Goal: Use online tool/utility: Utilize a website feature to perform a specific function

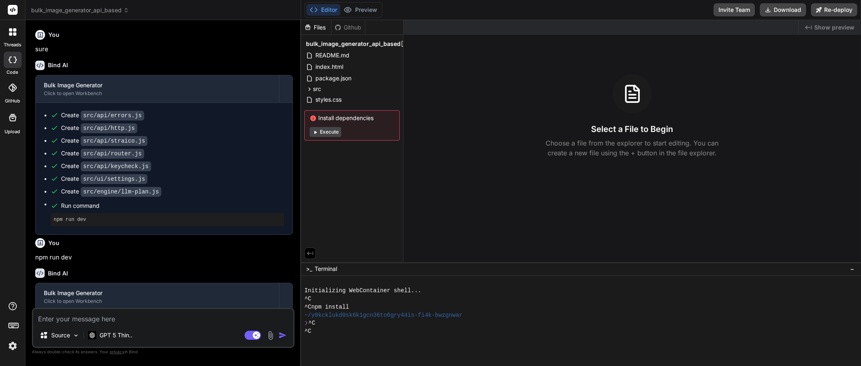
scroll to position [631, 0]
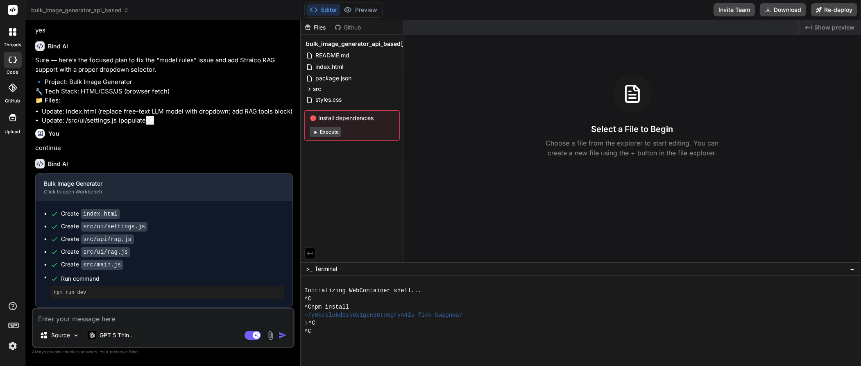
click at [612, 154] on p "Choose a file from the explorer to start editing. You can create a new file usi…" at bounding box center [633, 148] width 184 height 20
click at [614, 118] on div "Select a File to Begin Choose a file from the explorer to start editing. You ca…" at bounding box center [633, 116] width 458 height 84
click at [339, 80] on span "package.json" at bounding box center [334, 78] width 38 height 10
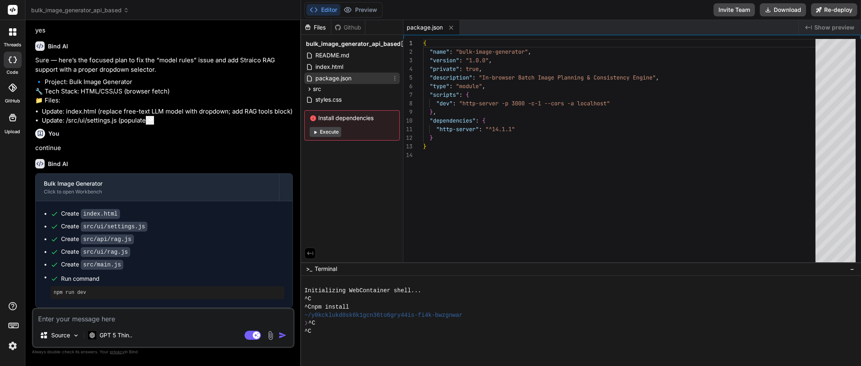
type textarea "x"
click at [310, 88] on icon at bounding box center [309, 89] width 7 height 7
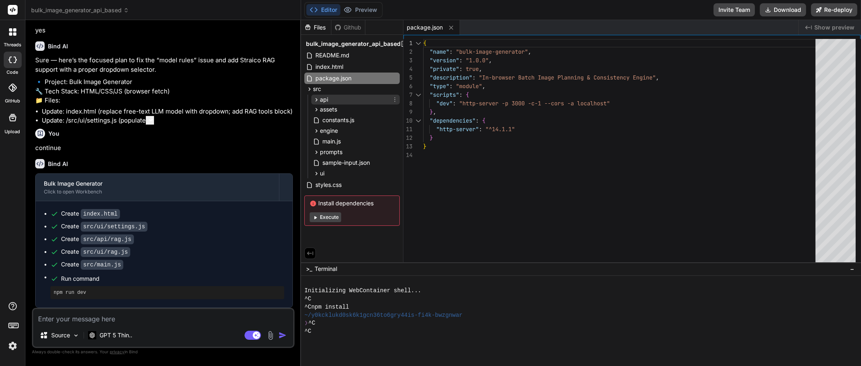
click at [326, 97] on span "api" at bounding box center [324, 99] width 8 height 8
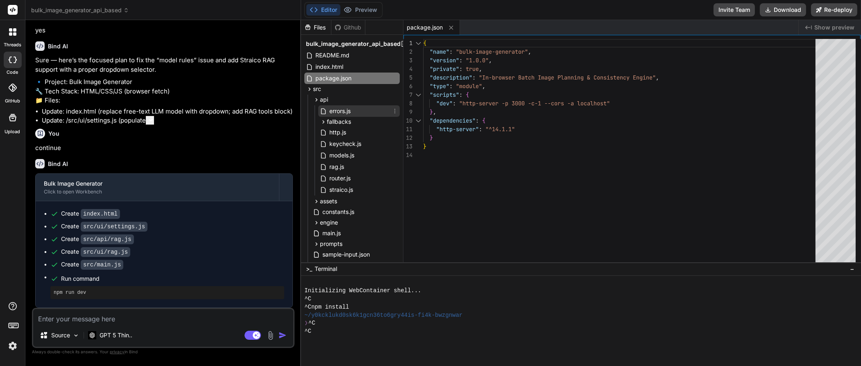
click at [337, 114] on span "errors.js" at bounding box center [340, 111] width 23 height 10
type textarea "}"
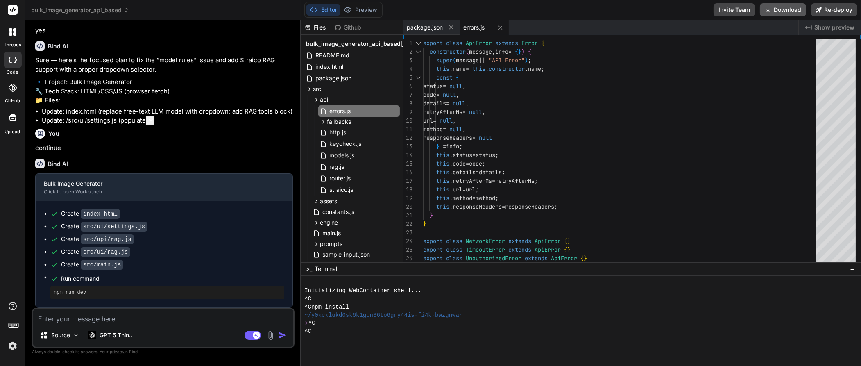
click at [787, 9] on button "Download" at bounding box center [783, 9] width 46 height 13
type textarea "x"
click at [342, 191] on span "straico.js" at bounding box center [341, 190] width 25 height 10
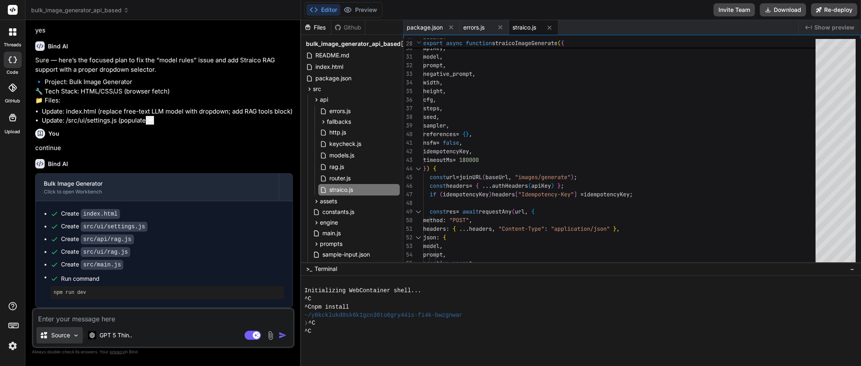
click at [74, 335] on img at bounding box center [76, 335] width 7 height 7
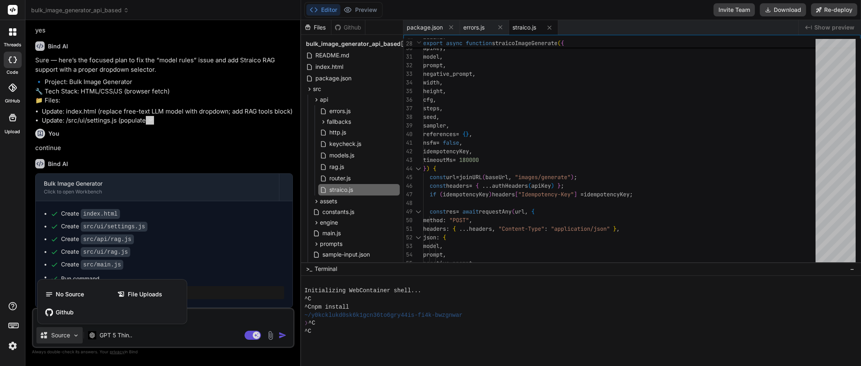
click at [75, 335] on div at bounding box center [430, 183] width 861 height 366
type textarea "x"
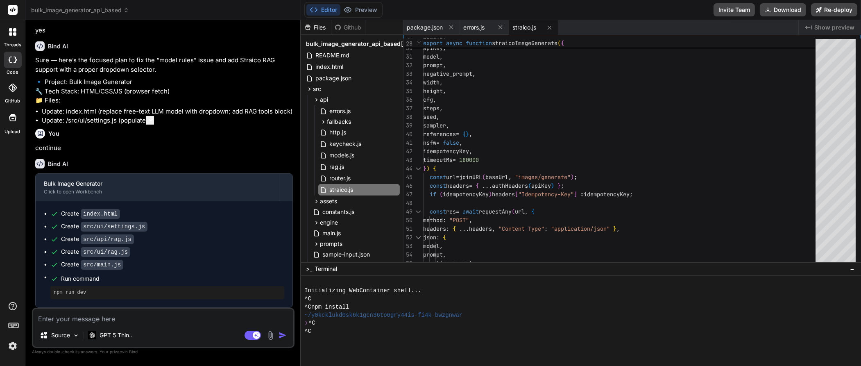
click at [102, 316] on textarea at bounding box center [163, 316] width 260 height 15
click at [13, 347] on img at bounding box center [13, 346] width 14 height 14
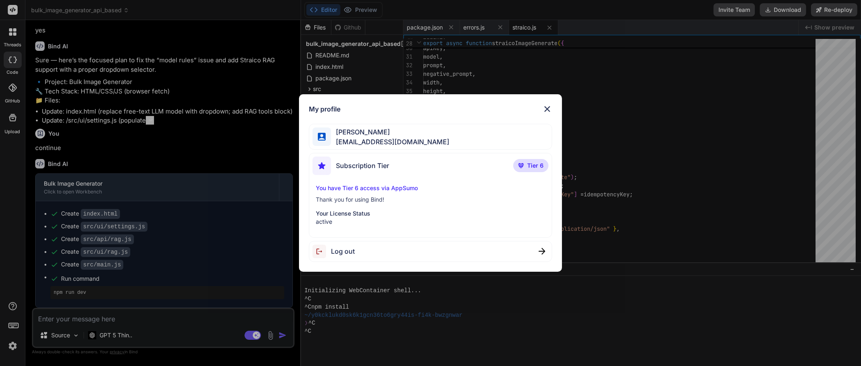
click at [69, 321] on div "My profile [PERSON_NAME] [PERSON_NAME][EMAIL_ADDRESS][DOMAIN_NAME] Subscription…" at bounding box center [430, 183] width 861 height 366
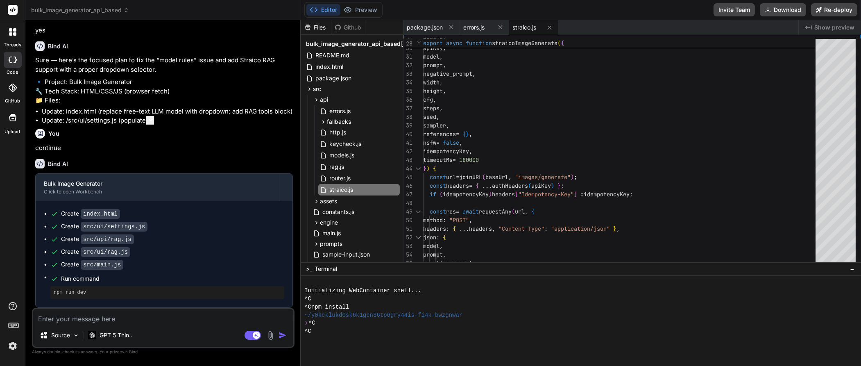
click at [70, 320] on textarea at bounding box center [163, 316] width 260 height 15
type textarea "I"
type textarea "x"
type textarea "I"
type textarea "x"
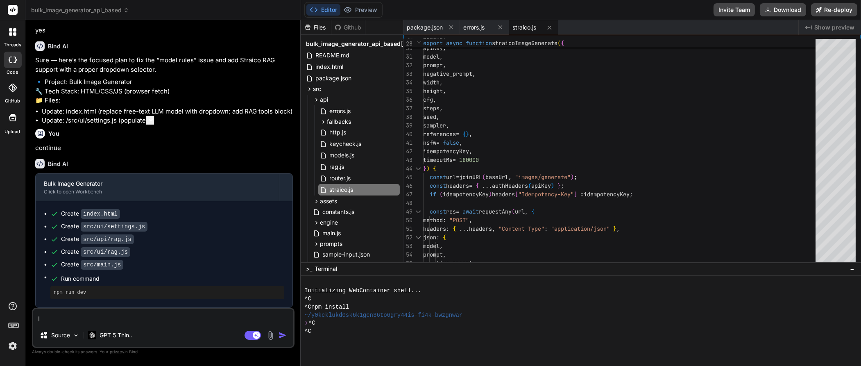
type textarea "I h"
type textarea "x"
type textarea "I ha"
type textarea "x"
type textarea "I hav"
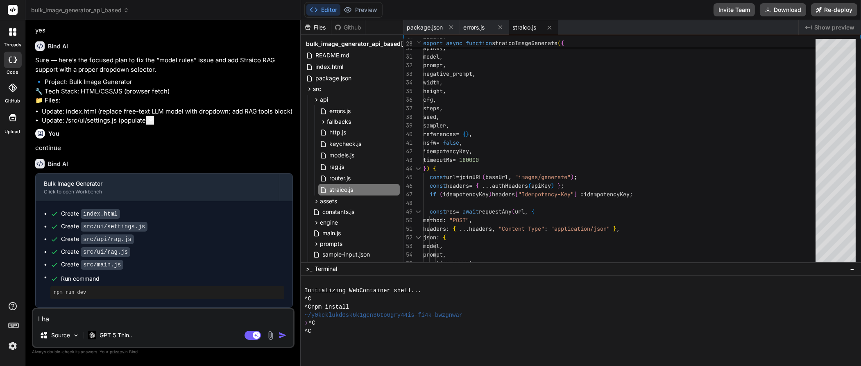
type textarea "x"
type textarea "I hav"
type textarea "x"
type textarea "I hav"
type textarea "x"
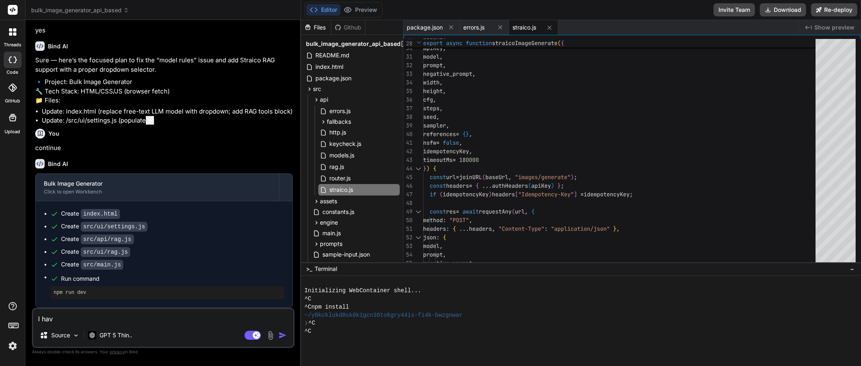
type textarea "I have"
type textarea "x"
type textarea "I have"
type textarea "x"
type textarea "I have c"
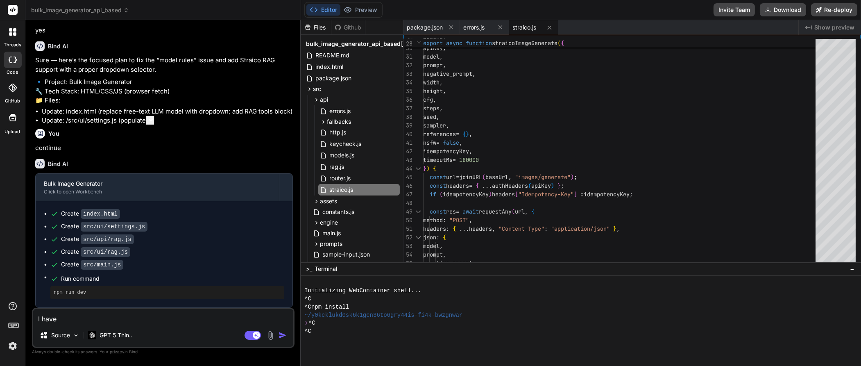
type textarea "x"
type textarea "I have ch"
type textarea "x"
type textarea "I have che"
type textarea "x"
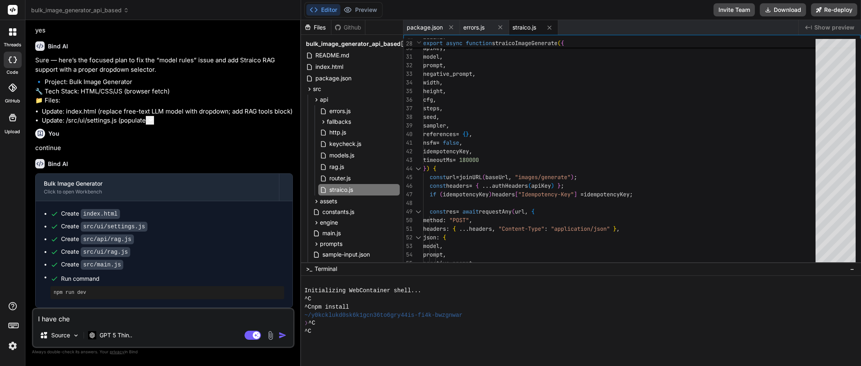
type textarea "I have chec"
type textarea "x"
type textarea "I have check"
type textarea "x"
type textarea "I have check"
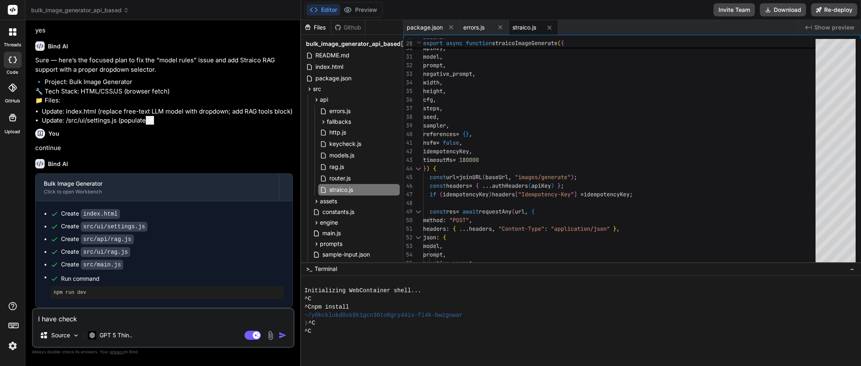
type textarea "x"
type textarea "I have check t"
type textarea "x"
type textarea "I have check th"
type textarea "x"
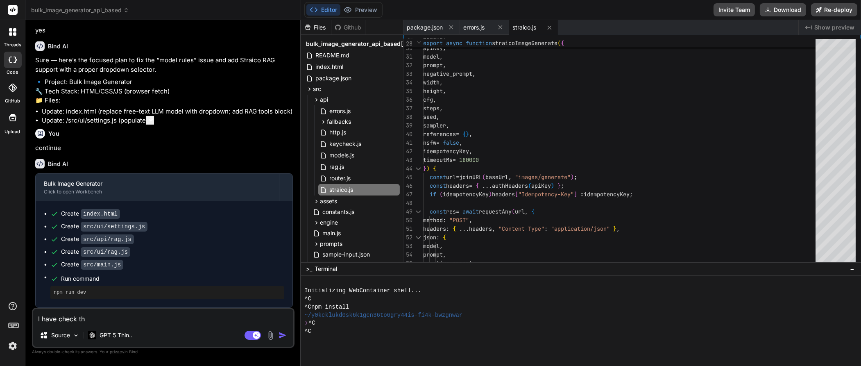
type textarea "I have check the"
type textarea "x"
type textarea "I have check the"
type textarea "x"
type textarea "I have check the f"
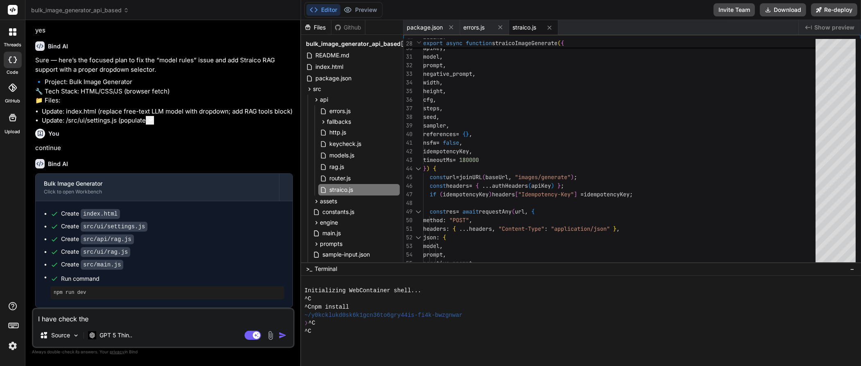
type textarea "x"
type textarea "I have check the fi"
type textarea "x"
type textarea "I have check the fil"
type textarea "x"
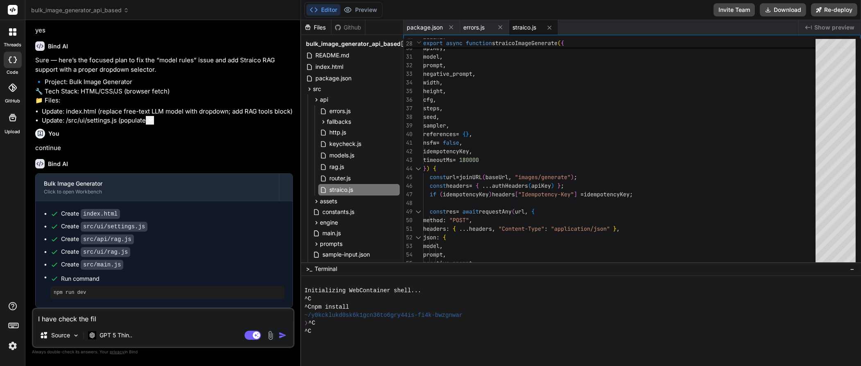
type textarea "I have check the file"
type textarea "x"
type textarea "I have check the files"
type textarea "x"
type textarea "I have check the files"
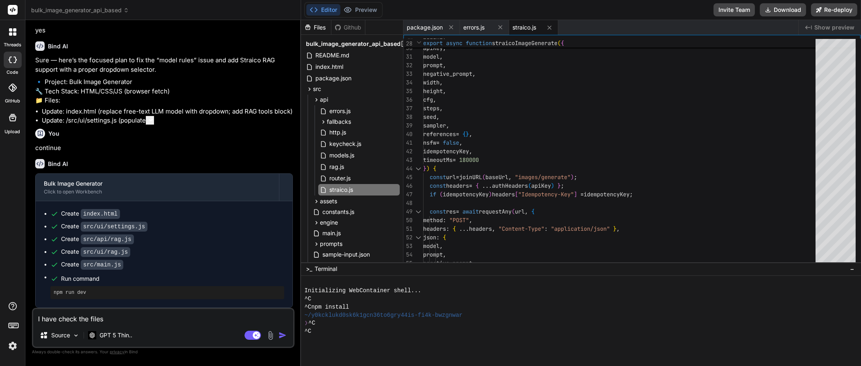
type textarea "x"
type textarea "I have check the files f"
type textarea "x"
type textarea "I have check the files fr"
type textarea "x"
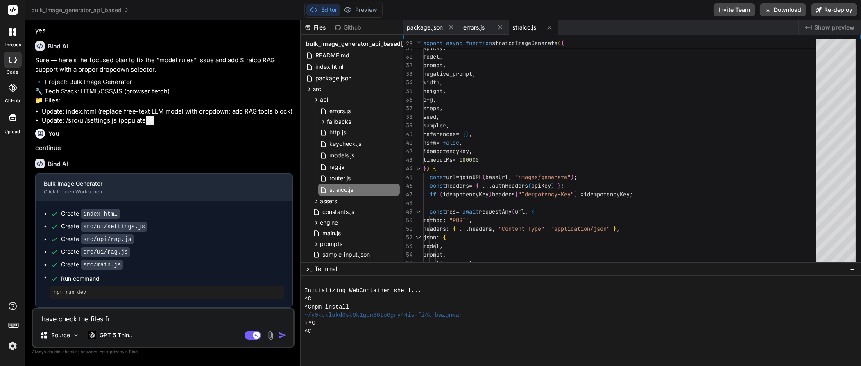
type textarea "I have check the files fro"
type textarea "x"
type textarea "I have check the files from"
type textarea "x"
type textarea "I have check the files from"
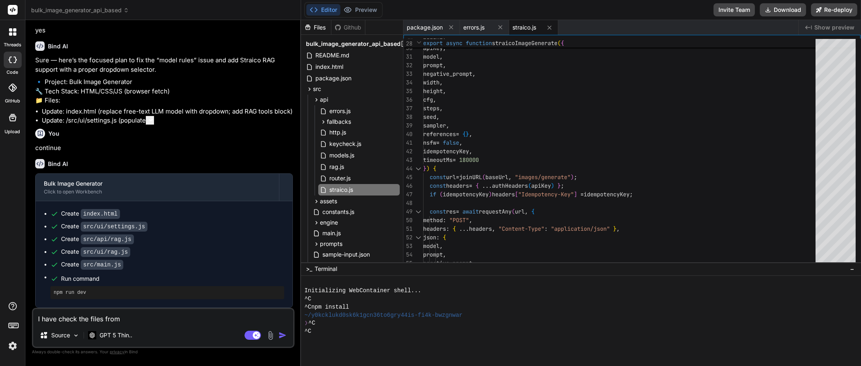
type textarea "x"
type textarea "I have check the files from a"
type textarea "x"
type textarea "I have check the files from an"
type textarea "x"
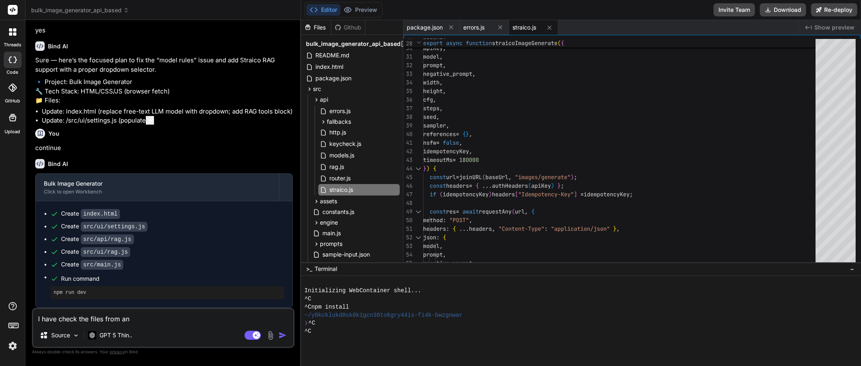
type textarea "I have check the files from ano"
type textarea "x"
type textarea "I have check the files from anot"
type textarea "x"
type textarea "I have check the files from anoth"
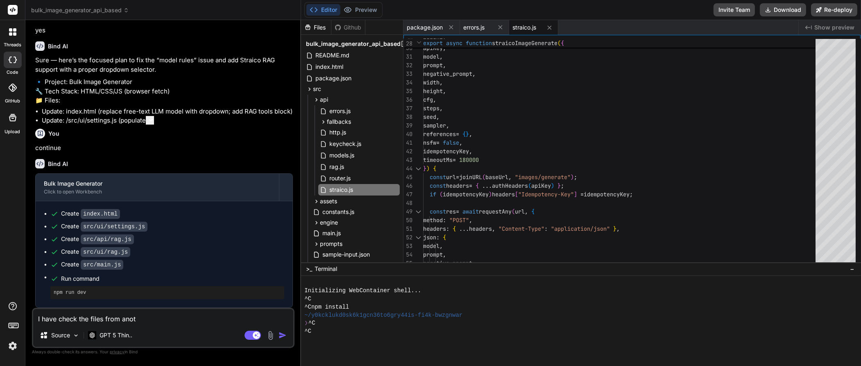
type textarea "x"
type textarea "I have check the files from anothe"
type textarea "x"
type textarea "I have check the files from another"
type textarea "x"
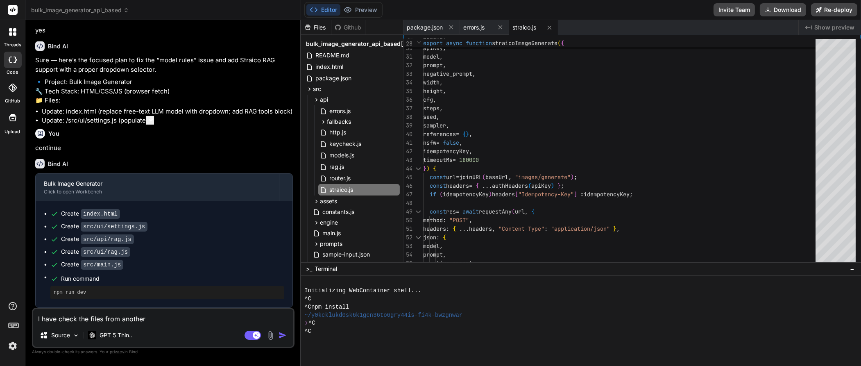
type textarea "I have check the files from another"
type textarea "x"
type textarea "I have check the files from another L"
type textarea "x"
type textarea "I have check the files from another LL"
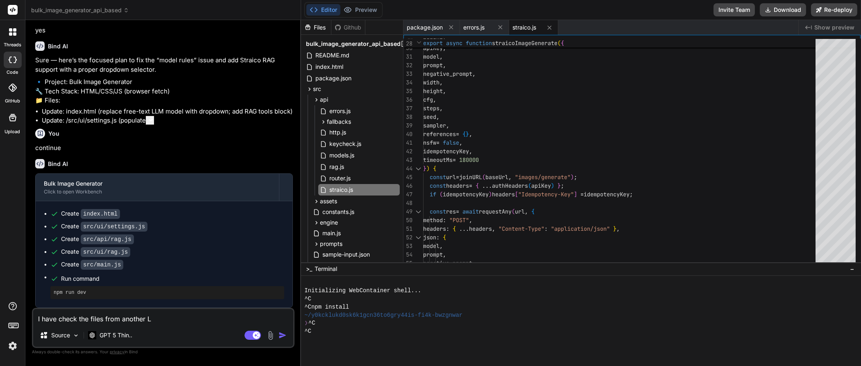
type textarea "x"
type textarea "I have check the files from another LLM"
type textarea "x"
type textarea "I have check the files from another LLM"
type textarea "x"
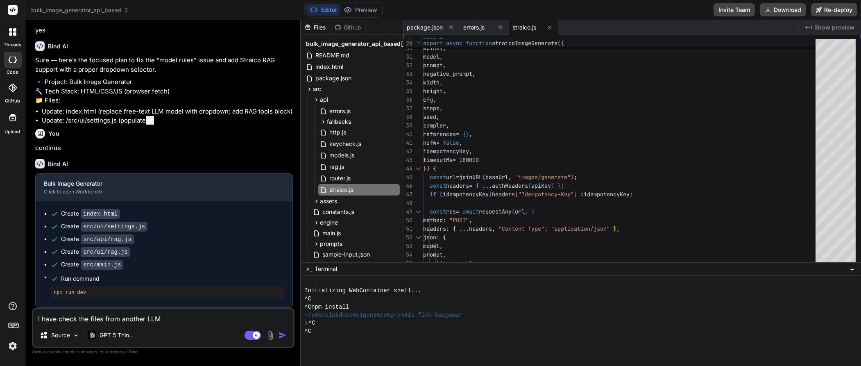
type textarea "I have check the files from another LLM a"
type textarea "x"
type textarea "I have check the files from another LLM an"
type textarea "x"
type textarea "I have check the files from another LLM and"
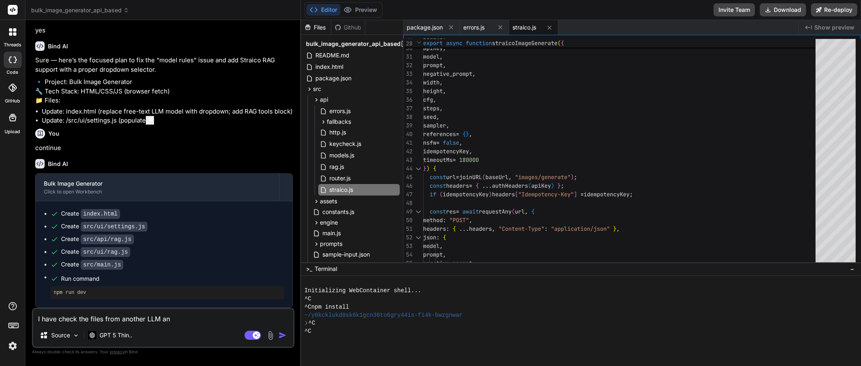
type textarea "x"
type textarea "I have check the files from another LLM and"
type textarea "x"
type textarea "I have check the files from another LLM and i"
type textarea "x"
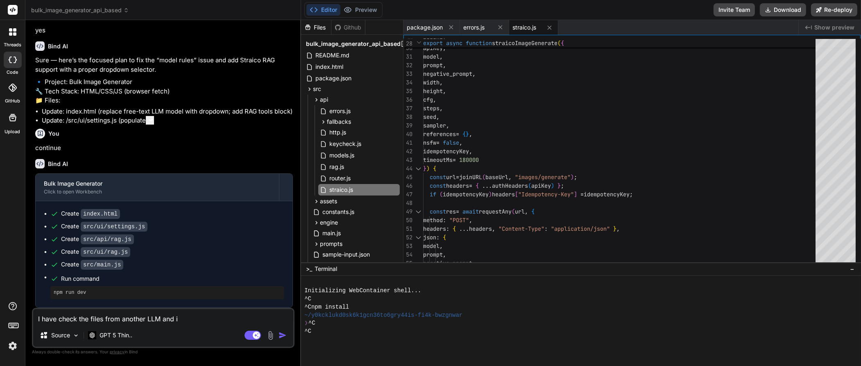
type textarea "I have check the files from another LLM and it"
type textarea "x"
type textarea "I have check the files from another LLM and it"
type textarea "x"
type textarea "I have check the files from another LLM and it s"
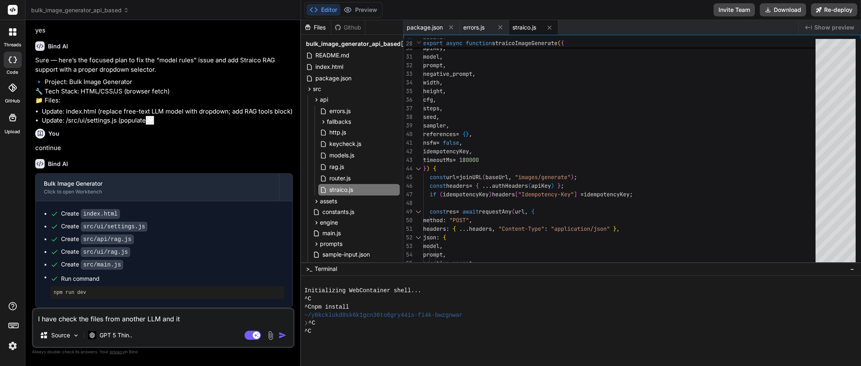
type textarea "x"
type textarea "I have check the files from another LLM and it su"
type textarea "x"
type textarea "I have check the files from another LLM and it sug"
type textarea "x"
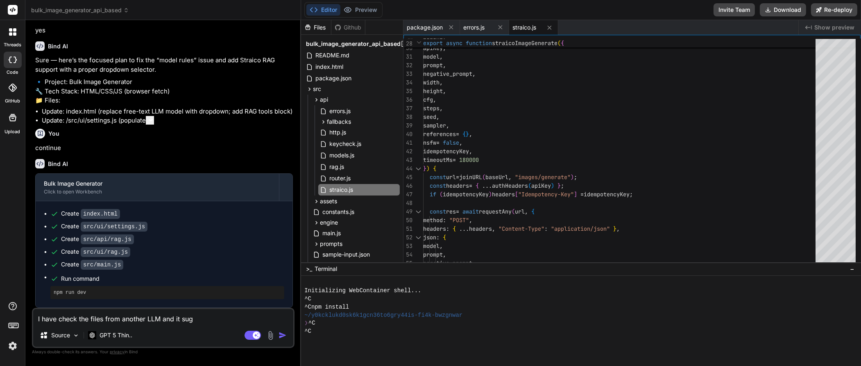
type textarea "I have check the files from another LLM and it [PERSON_NAME]"
type textarea "x"
type textarea "I have check the files from another LLM and it sugge"
type textarea "x"
type textarea "I have check the files from another LLM and it sugges"
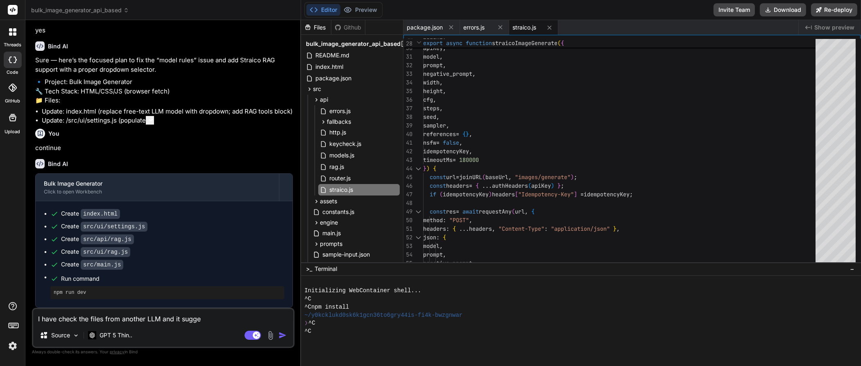
type textarea "x"
type textarea "I have check the files from another LLM and it suggest"
type textarea "x"
type textarea "I have check the files from another LLM and it suggeste"
type textarea "x"
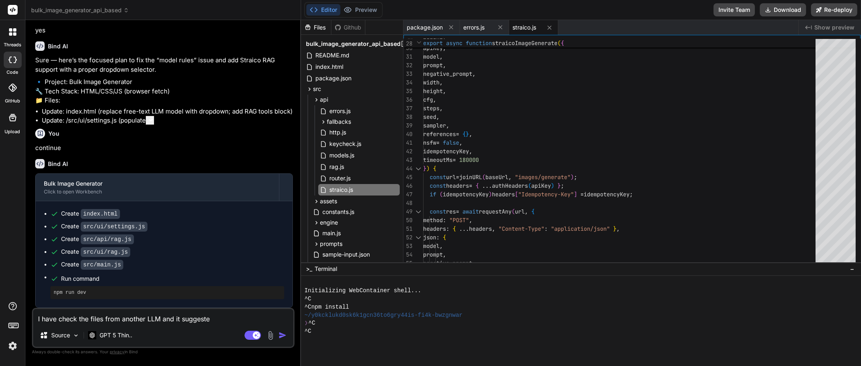
type textarea "I have check the files from another LLM and it suggested"
type textarea "x"
type textarea "I have check the files from another LLM and it suggested"
type textarea "x"
type textarea "I have check the files from another LLM and it suggested s"
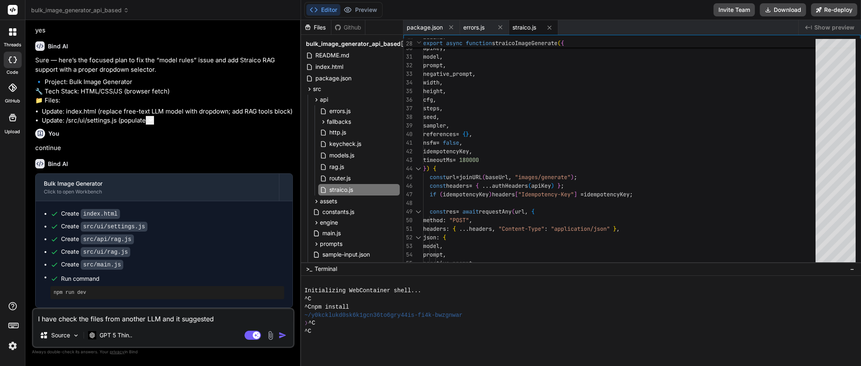
type textarea "x"
type textarea "I have check the files from another LLM and it suggested so"
type textarea "x"
type textarea "I have check the files from another LLM and it suggested som"
type textarea "x"
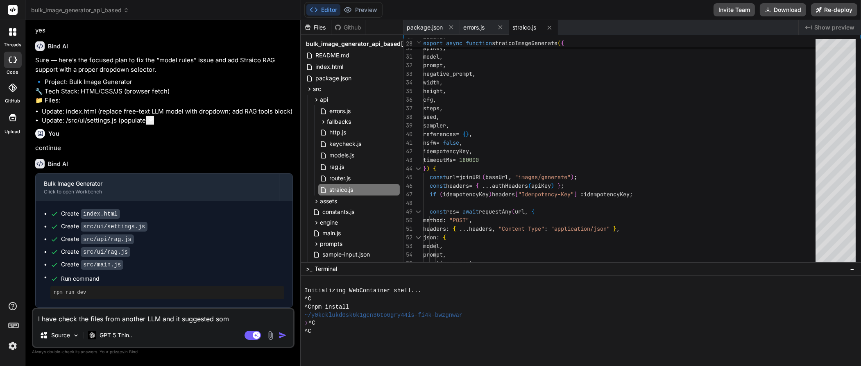
type textarea "I have check the files from another LLM and it suggested some"
type textarea "x"
type textarea "I have check the files from another LLM and it suggested some"
type textarea "x"
type textarea "I have check the files from another LLM and it suggested some f"
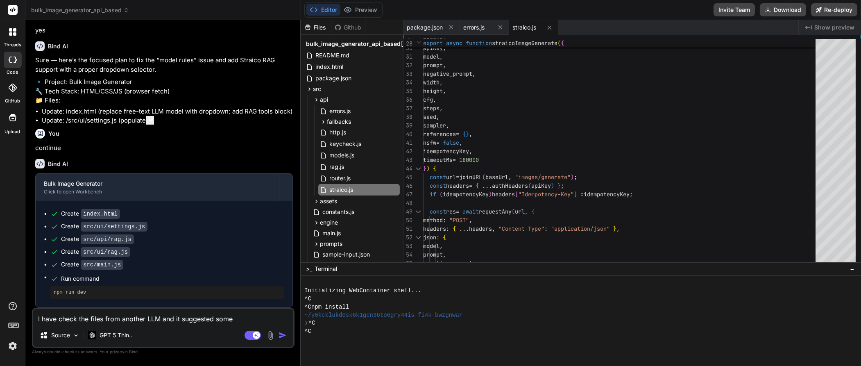
type textarea "x"
type textarea "I have check the files from another LLM and it suggested some fi"
type textarea "x"
type textarea "I have check the files from another LLM and it suggested some fix"
type textarea "x"
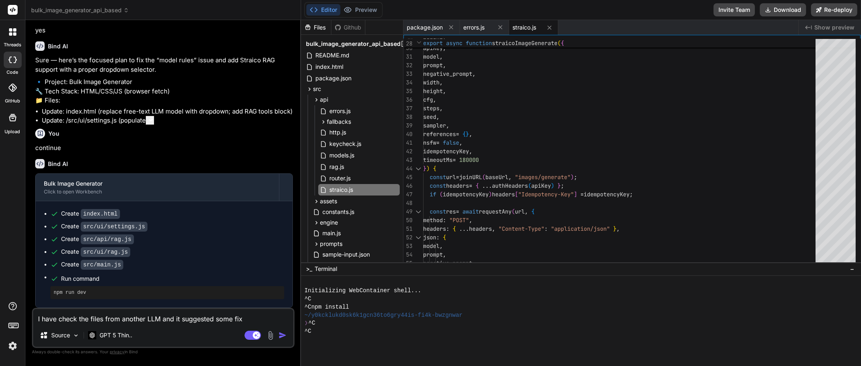
type textarea "I have check the files from another LLM and it suggested some fix."
type textarea "x"
type textarea "I have check the files from another LLM and it suggested some fix."
type textarea "x"
type textarea "I have check the files from another LLM and it suggested some fix. c"
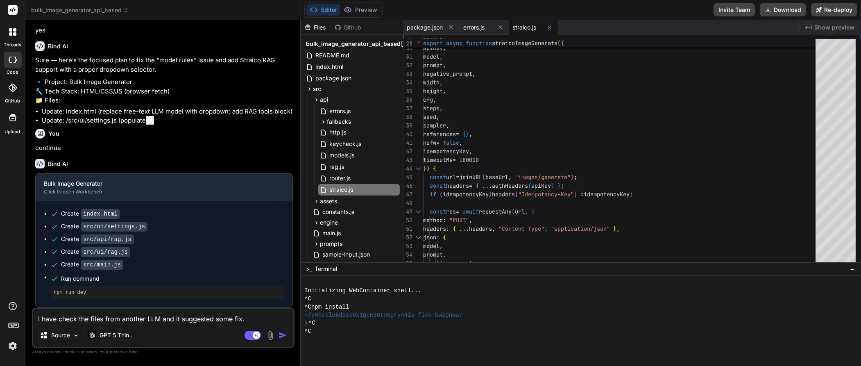
type textarea "x"
type textarea "I have check the files from another LLM and it suggested some fix. ca"
type textarea "x"
type textarea "I have check the files from another LLM and it suggested some fix. can"
type textarea "x"
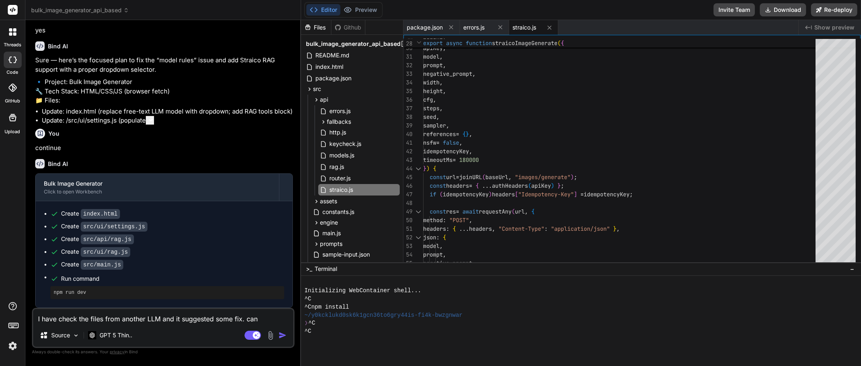
type textarea "I have check the files from another LLM and it suggested some fix. can"
type textarea "x"
type textarea "I have check the files from another LLM and it suggested some fix. can y"
type textarea "x"
type textarea "I have check the files from another LLM and it suggested some fix. can yo"
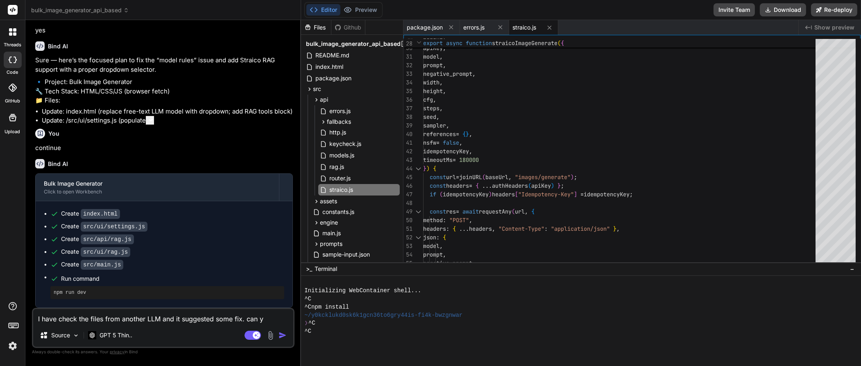
type textarea "x"
type textarea "I have check the files from another LLM and it suggested some fix. can you"
type textarea "x"
type textarea "I have check the files from another LLM and it suggested some fix. can you"
type textarea "x"
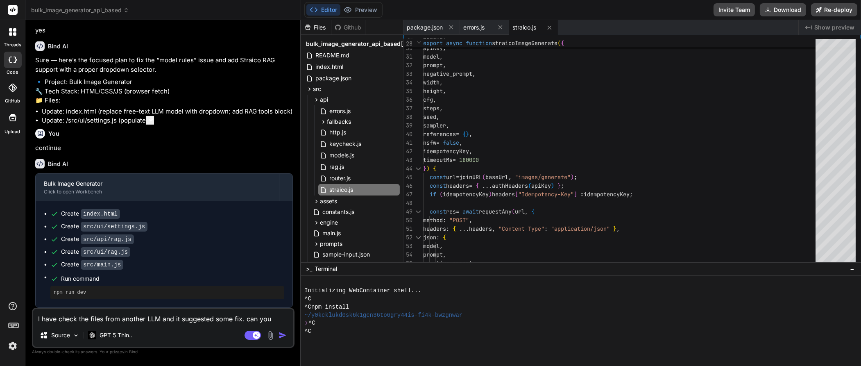
type textarea "I have check the files from another LLM and it suggested some fix. can you t"
type textarea "x"
type textarea "I have check the files from another LLM and it suggested some fix. can you tr"
type textarea "x"
type textarea "I have check the files from another LLM and it suggested some fix. can you try"
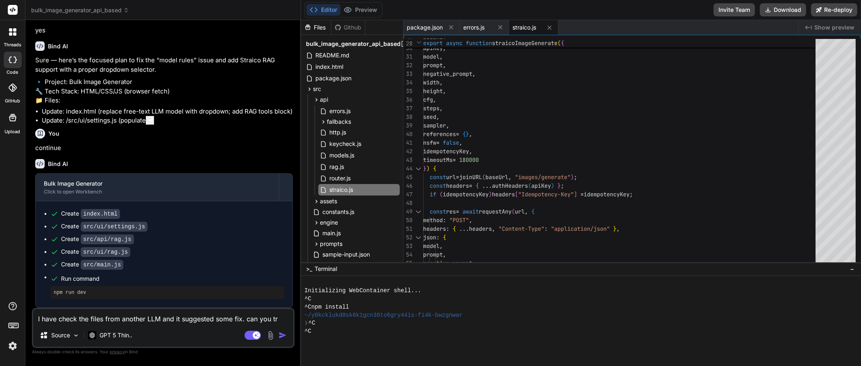
type textarea "x"
type textarea "I have check the files from another LLM and it suggested some fix. can you try"
type textarea "x"
type textarea "I have check the files from another LLM and it suggested some fix. can you try a"
type textarea "x"
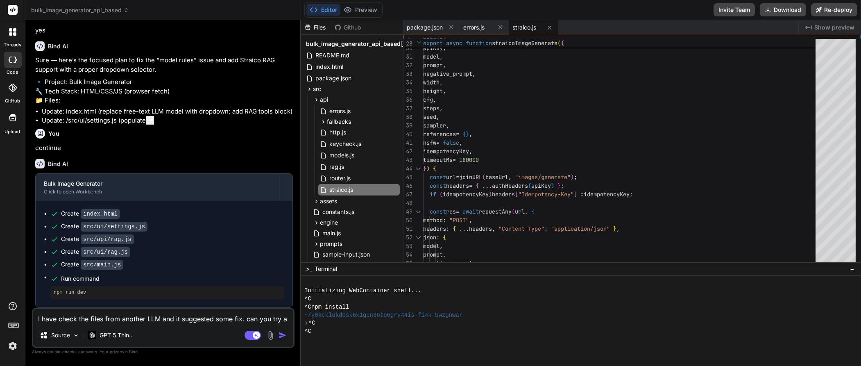
type textarea "I have check the files from another LLM and it suggested some fix. can you try …"
type textarea "x"
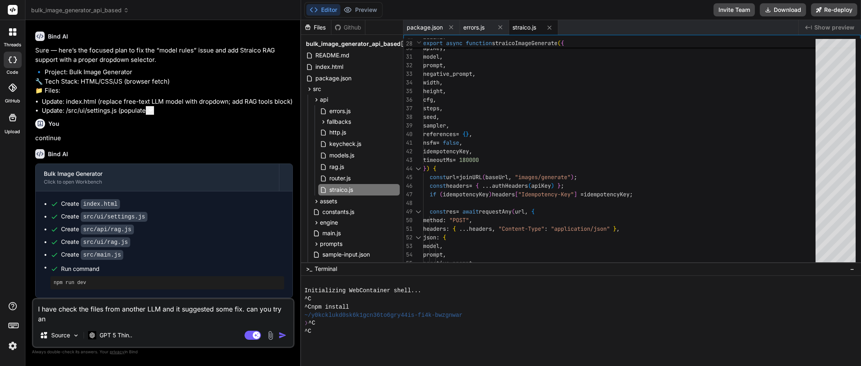
type textarea "I have check the files from another LLM and it suggested some fix. can you try …"
type textarea "x"
type textarea "I have check the files from another LLM and it suggested some fix. can you try …"
type textarea "x"
type textarea "I have check the files from another LLM and it suggested some fix. can you try …"
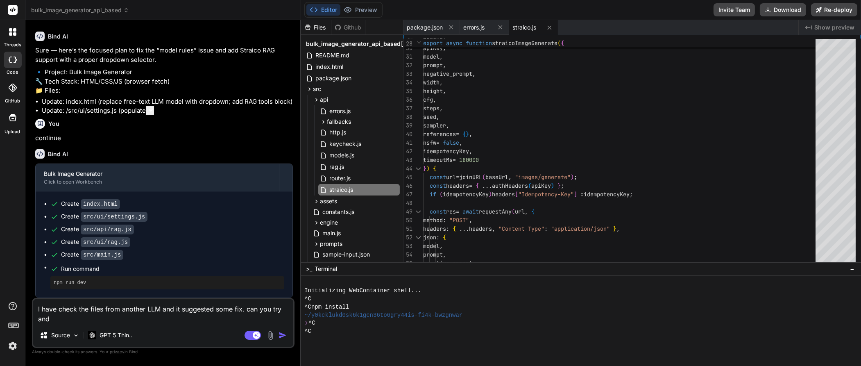
type textarea "x"
type textarea "I have check the files from another LLM and it suggested some fix. can you try …"
type textarea "x"
type textarea "I have check the files from another LLM and it suggested some fix. can you try …"
type textarea "x"
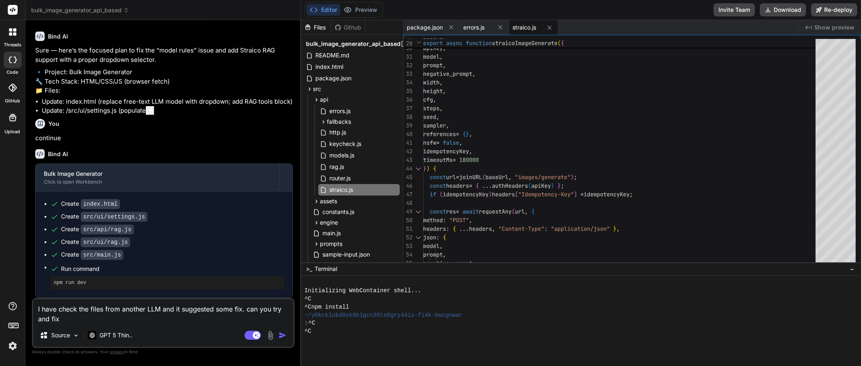
type textarea "I have check the files from another LLM and it suggested some fix. can you try …"
type textarea "x"
type textarea "I have check the files from another LLM and it suggested some fix. can you try …"
type textarea "x"
type textarea "I have check the files from another LLM and it suggested some fix. can you try …"
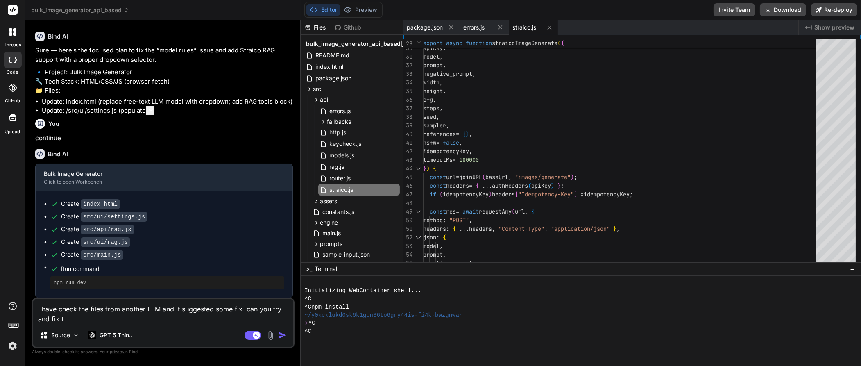
type textarea "x"
type textarea "I have check the files from another LLM and it suggested some fix. can you try …"
type textarea "x"
type textarea "I have check the files from another LLM and it suggested some fix. can you try …"
type textarea "x"
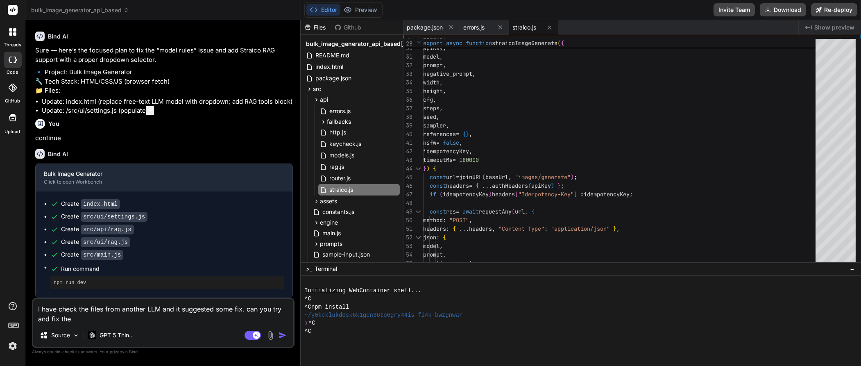
type textarea "I have check the files from another LLM and it suggested some fix. can you try …"
type textarea "x"
type textarea "I have check the files from another LLM and it suggested some fix. can you try …"
type textarea "x"
type textarea "I have check the files from another LLM and it suggested some fix. can you try …"
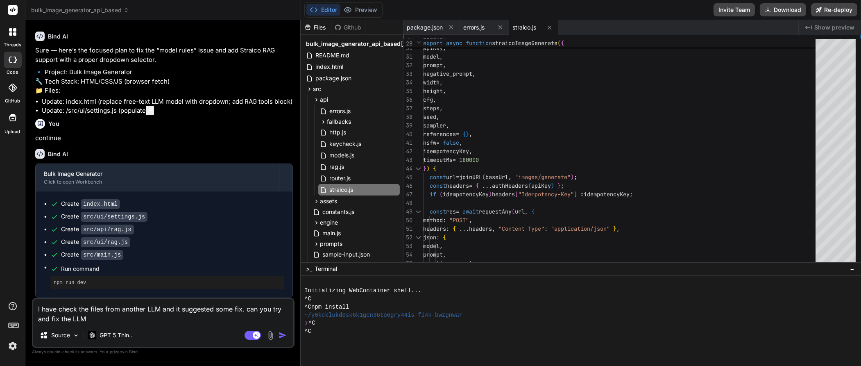
type textarea "x"
type textarea "I have check the files from another LLM and it suggested some fix. can you try …"
type textarea "x"
type textarea "I have check the files from another LLM and it suggested some fix. can you try …"
click at [100, 333] on p "GPT 5 Thin.." at bounding box center [116, 335] width 33 height 8
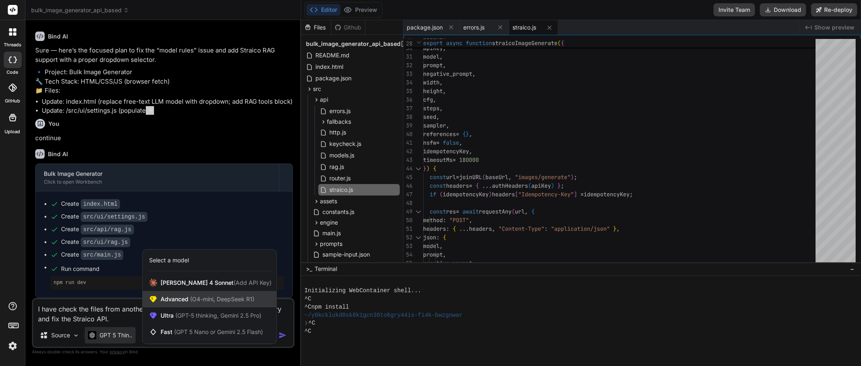
click at [212, 301] on span "(O4-mini, DeepSeek R1)" at bounding box center [222, 298] width 66 height 7
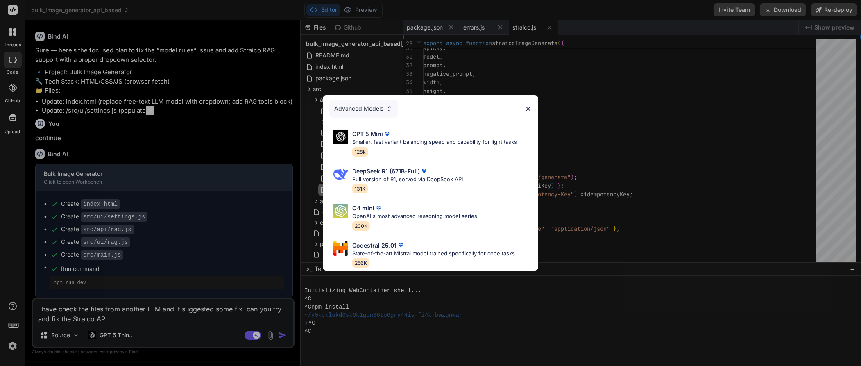
click at [389, 105] on img at bounding box center [389, 108] width 7 height 7
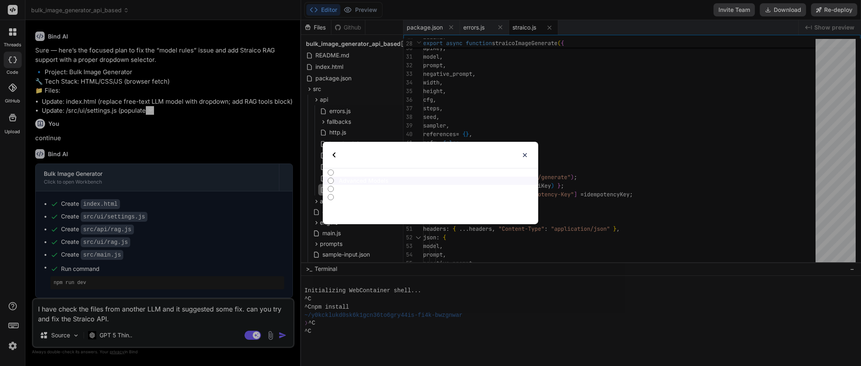
click at [333, 157] on img at bounding box center [334, 154] width 3 height 5
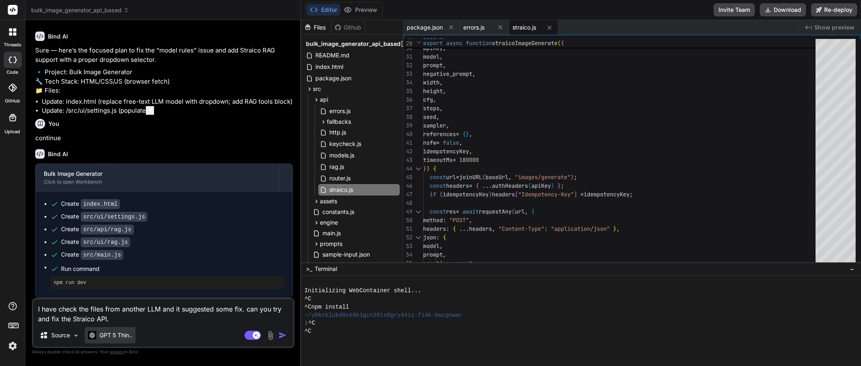
click at [120, 341] on div "GPT 5 Thin.." at bounding box center [110, 335] width 51 height 16
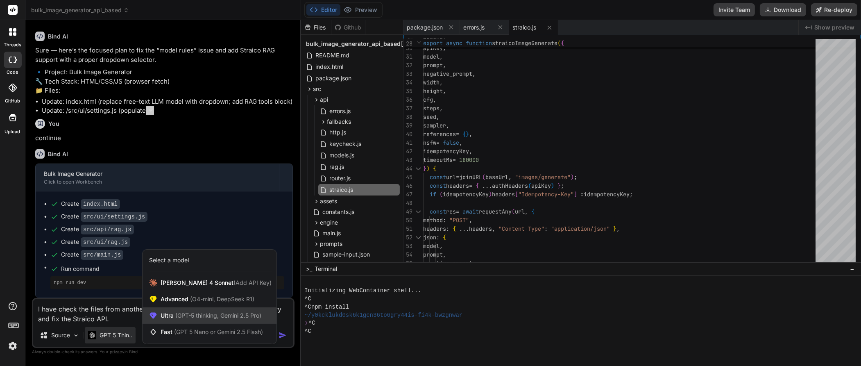
click at [191, 320] on div "Ultra (GPT-5 thinking, Gemini 2.5 Pro)" at bounding box center [210, 315] width 134 height 16
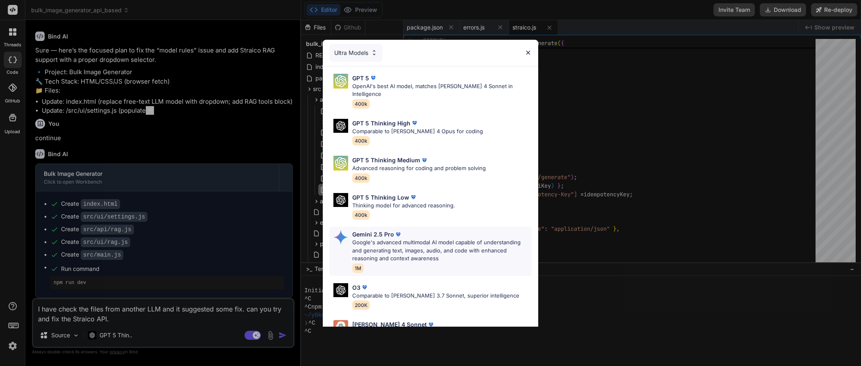
scroll to position [64, 0]
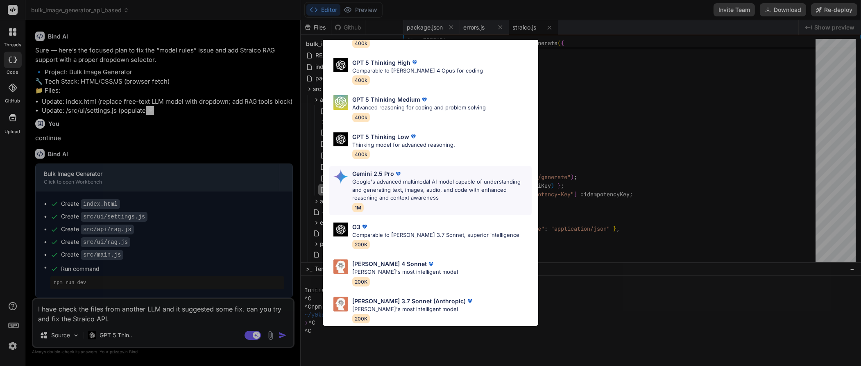
click at [431, 231] on p "Comparable to [PERSON_NAME] 3.7 Sonnet, superior intelligence" at bounding box center [435, 235] width 167 height 8
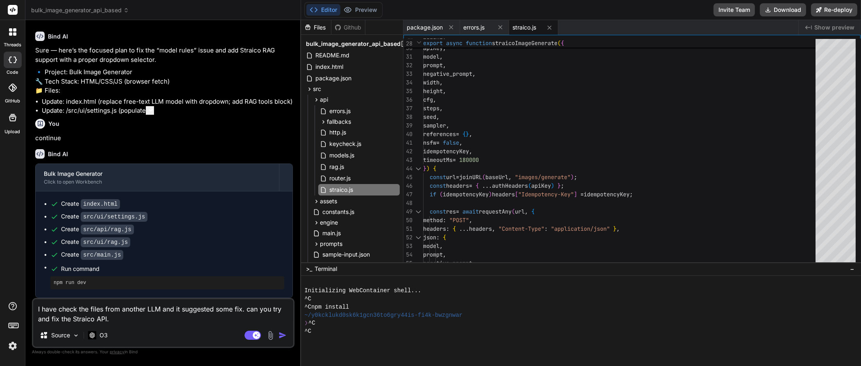
click at [136, 321] on textarea "I have check the files from another LLM and it suggested some fix. can you try …" at bounding box center [163, 311] width 260 height 25
paste textarea "Lorem ip d sitame conse ad eli seddo eiu temporin utl etd Magnaal enimadmin ven…"
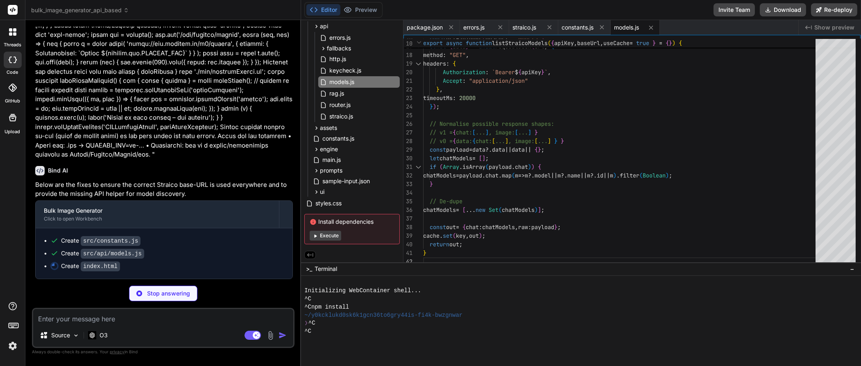
scroll to position [56, 0]
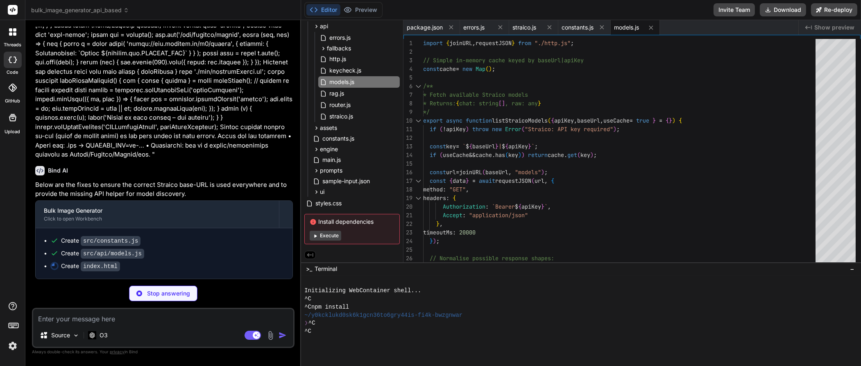
click at [838, 30] on span "Show preview" at bounding box center [835, 27] width 40 height 8
click at [817, 24] on span "Show preview" at bounding box center [835, 27] width 40 height 8
click at [806, 26] on div "Created with Pixso. Show preview" at bounding box center [830, 27] width 62 height 15
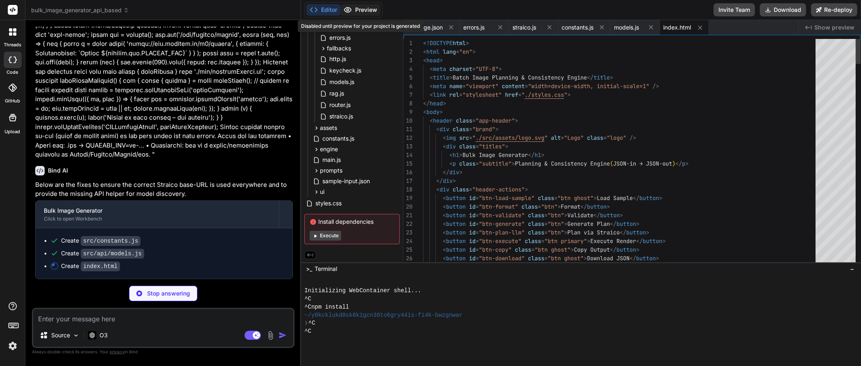
scroll to position [1145, 0]
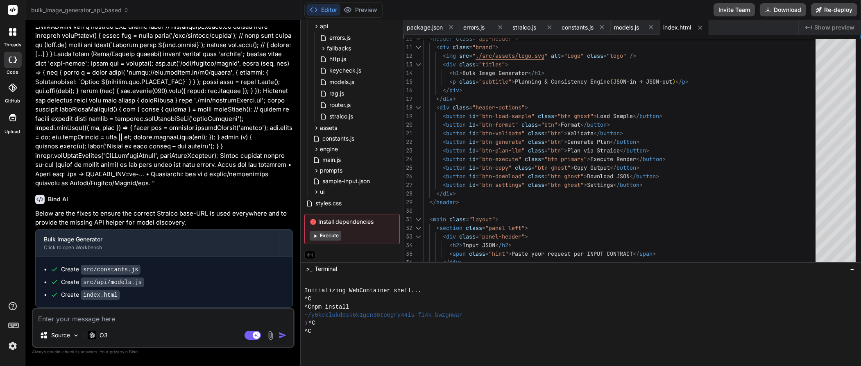
click at [825, 26] on span "Show preview" at bounding box center [835, 27] width 40 height 8
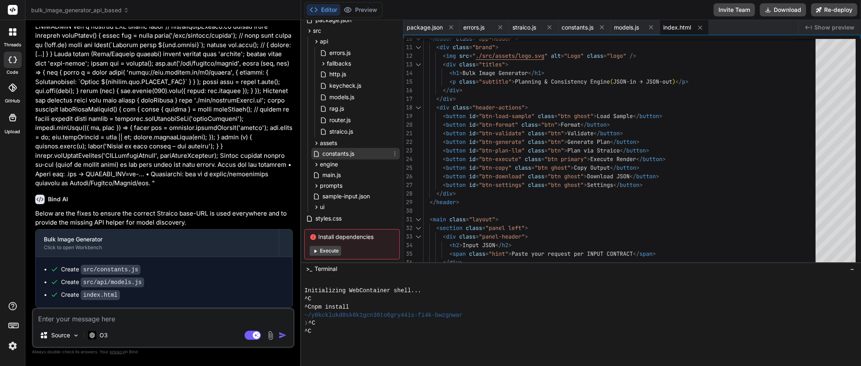
scroll to position [74, 0]
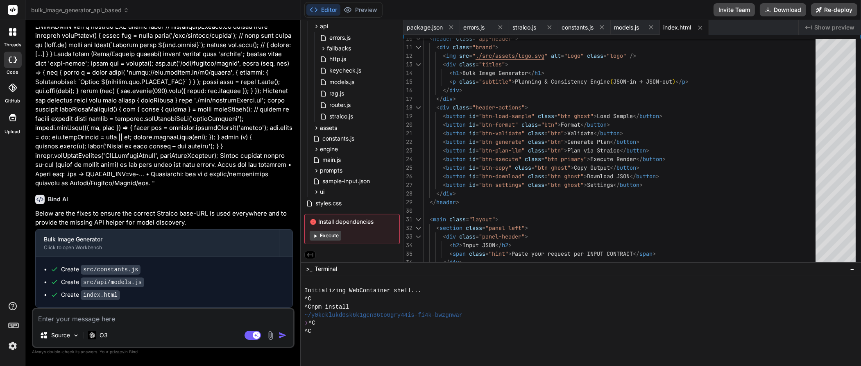
click at [328, 234] on button "Execute" at bounding box center [326, 236] width 32 height 10
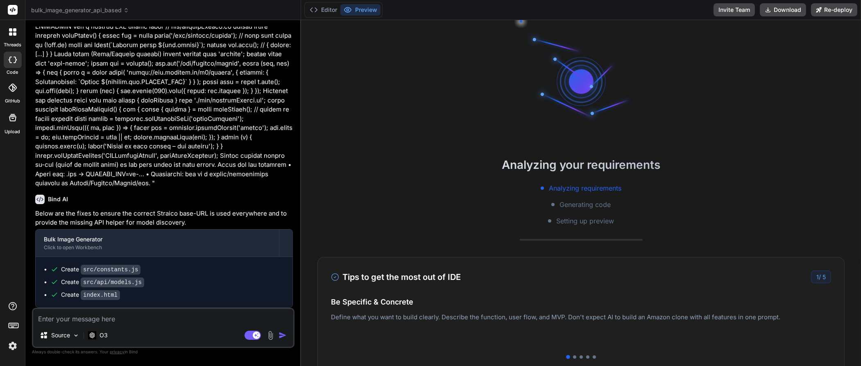
drag, startPoint x: 575, startPoint y: 329, endPoint x: 475, endPoint y: 329, distance: 99.6
click at [475, 329] on p "Deploy your Next.js and React projects to Vercel. For Node.js backend, deploy t…" at bounding box center [581, 325] width 500 height 10
click at [573, 356] on div at bounding box center [574, 356] width 3 height 3
click at [580, 358] on div at bounding box center [581, 356] width 3 height 3
click at [586, 358] on div at bounding box center [587, 356] width 3 height 3
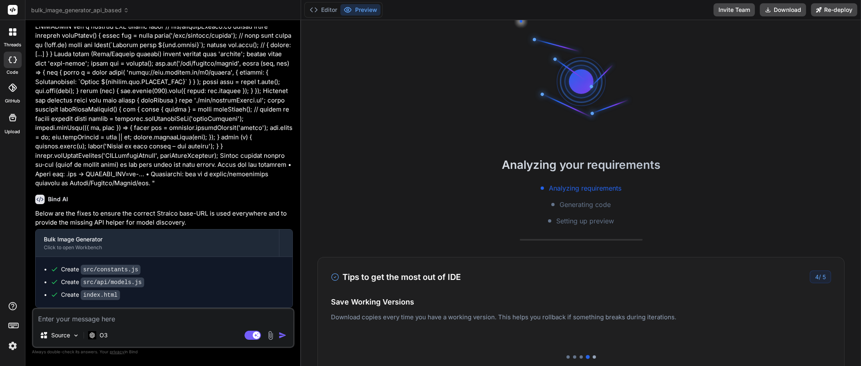
click at [593, 358] on div at bounding box center [594, 356] width 3 height 3
click at [334, 277] on icon at bounding box center [335, 277] width 8 height 8
click at [796, 289] on div "Tips to get the most out of IDE 5 / 5 Be Specific & Concrete Define what you wa…" at bounding box center [581, 314] width 527 height 115
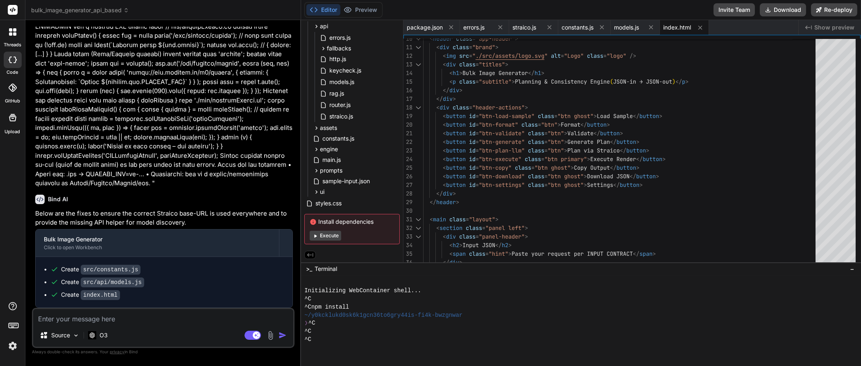
click at [324, 233] on button "Execute" at bounding box center [326, 236] width 32 height 10
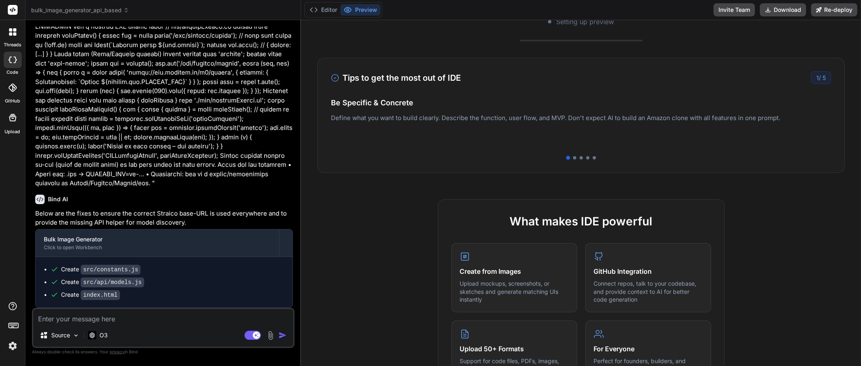
scroll to position [472, 0]
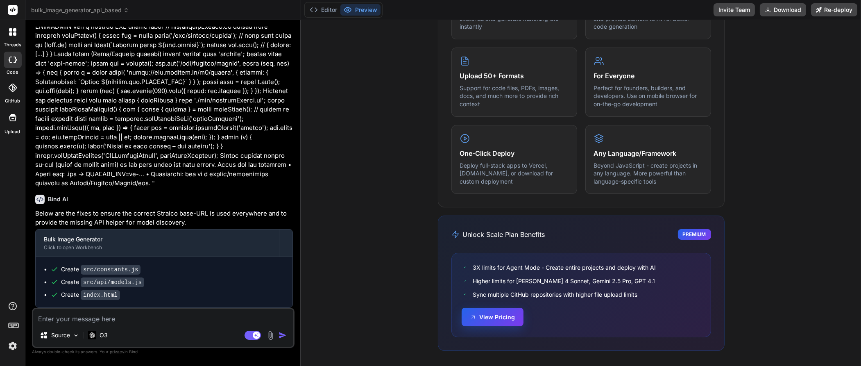
click at [482, 317] on button "View Pricing" at bounding box center [493, 317] width 62 height 18
click at [611, 157] on div "Any Language/Framework Beyond JavaScript - create projects in any language. Mor…" at bounding box center [649, 158] width 126 height 69
click at [644, 70] on h4 "For Everyone" at bounding box center [648, 75] width 109 height 10
click at [525, 93] on p "Support for code files, PDFs, images, docs, and much more to provide rich conte…" at bounding box center [514, 95] width 109 height 24
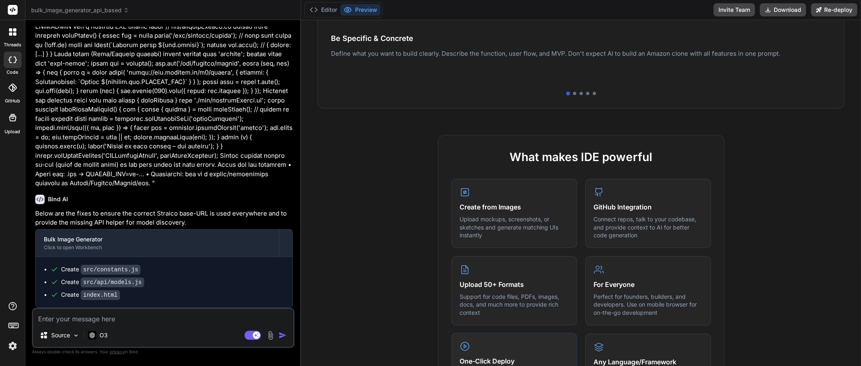
scroll to position [199, 0]
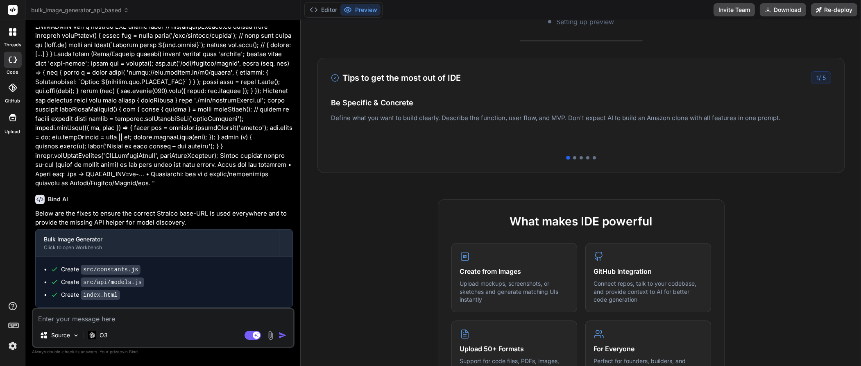
click at [572, 159] on div at bounding box center [581, 157] width 500 height 3
click at [573, 158] on div at bounding box center [581, 157] width 500 height 3
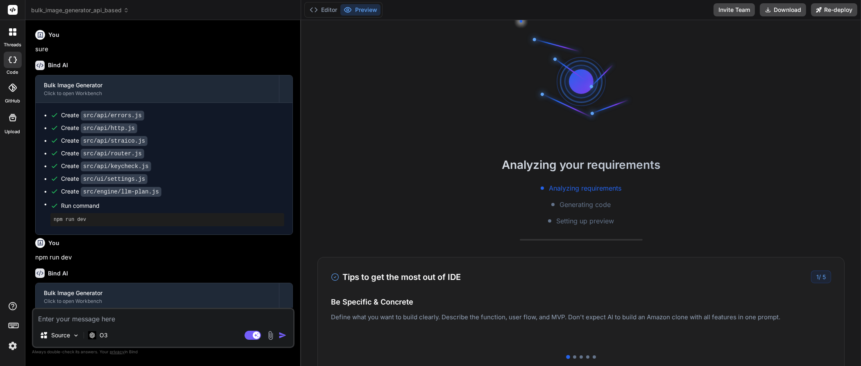
scroll to position [472, 0]
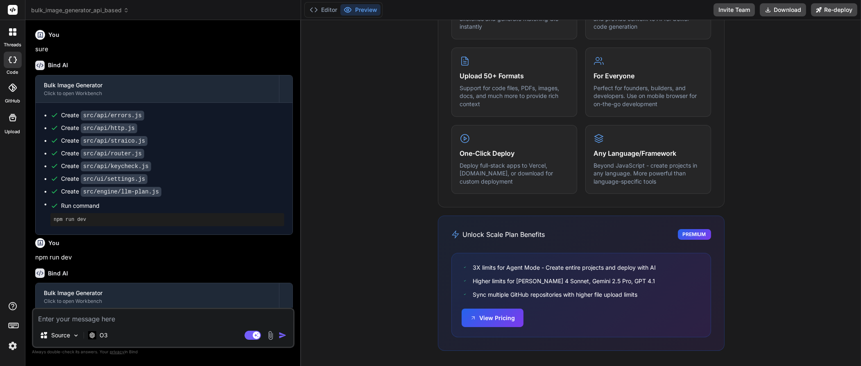
click at [14, 348] on img at bounding box center [13, 346] width 14 height 14
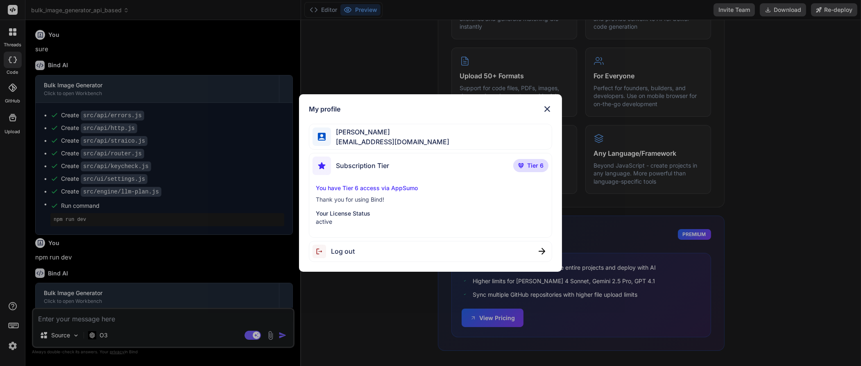
click at [326, 215] on p "Your License Status" at bounding box center [430, 213] width 229 height 8
click at [377, 212] on p "Your License Status" at bounding box center [430, 213] width 229 height 8
click at [466, 214] on p "Your License Status" at bounding box center [430, 213] width 229 height 8
click at [551, 110] on img at bounding box center [548, 109] width 10 height 10
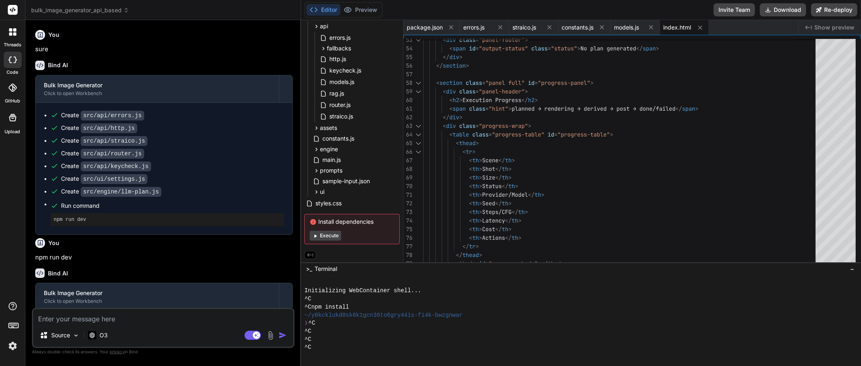
click at [329, 236] on button "Execute" at bounding box center [326, 236] width 32 height 10
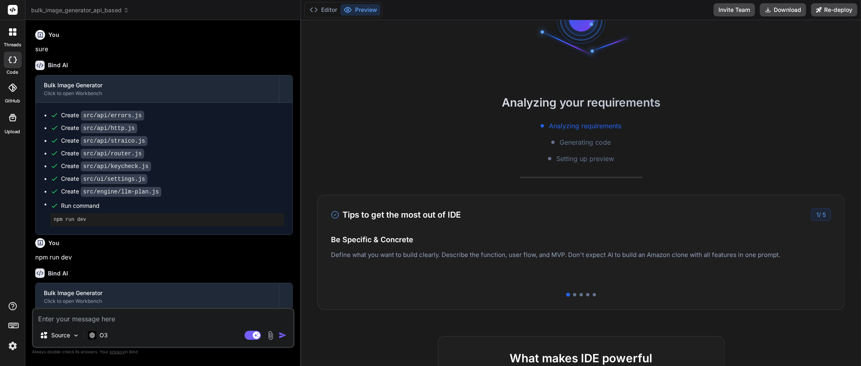
scroll to position [0, 0]
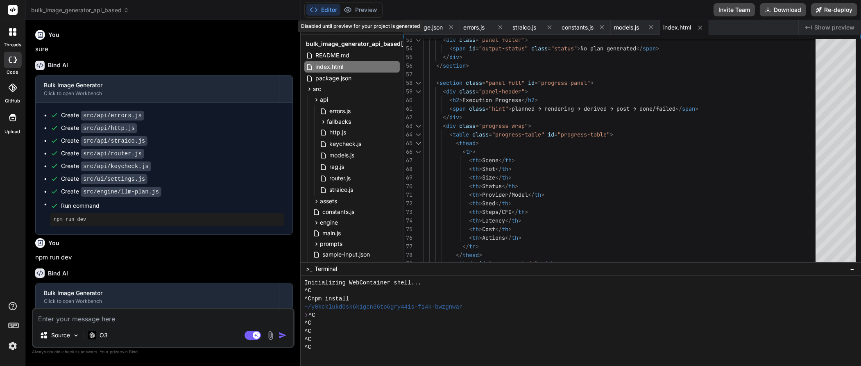
click at [413, 25] on div "Disabled until preview for your project is generated" at bounding box center [360, 25] width 125 height 11
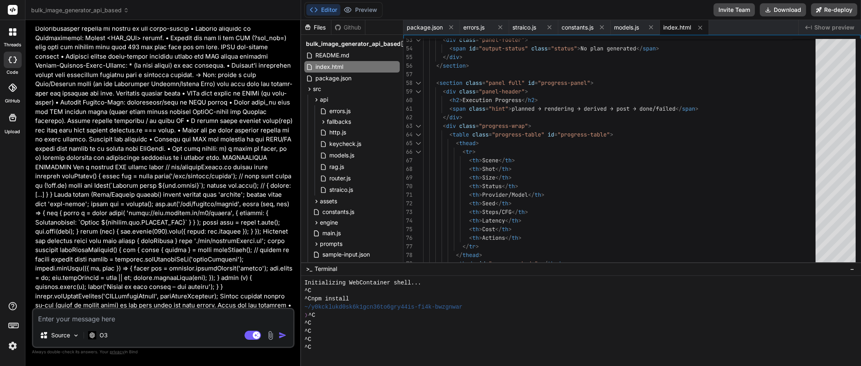
scroll to position [1145, 0]
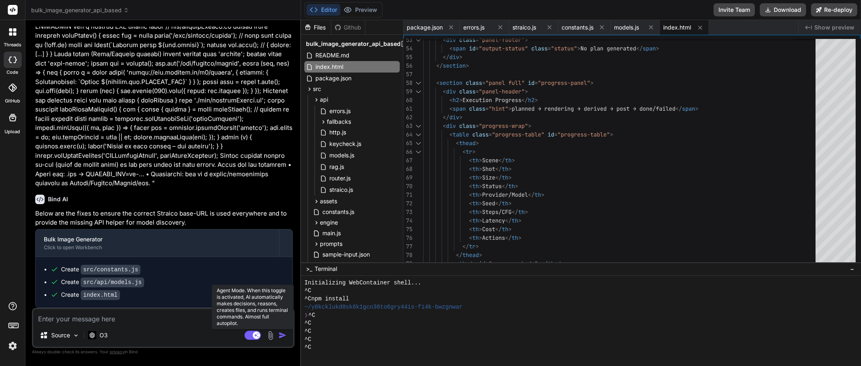
click at [256, 334] on icon at bounding box center [256, 335] width 4 height 4
click at [217, 289] on ul "Create src/constants.js Create src/api/models.js Create index.html" at bounding box center [164, 282] width 241 height 34
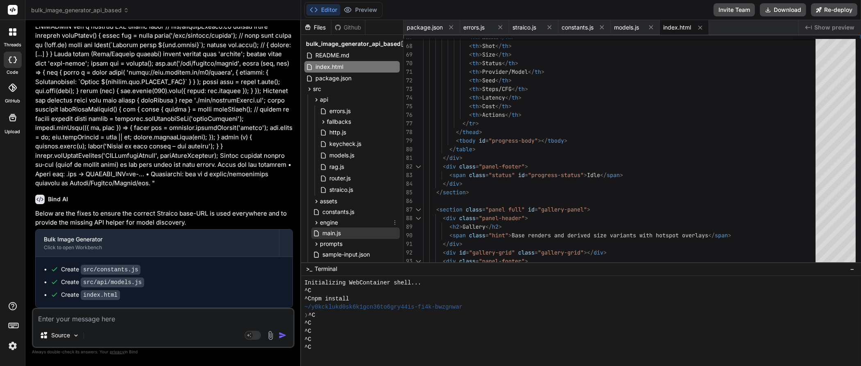
scroll to position [74, 0]
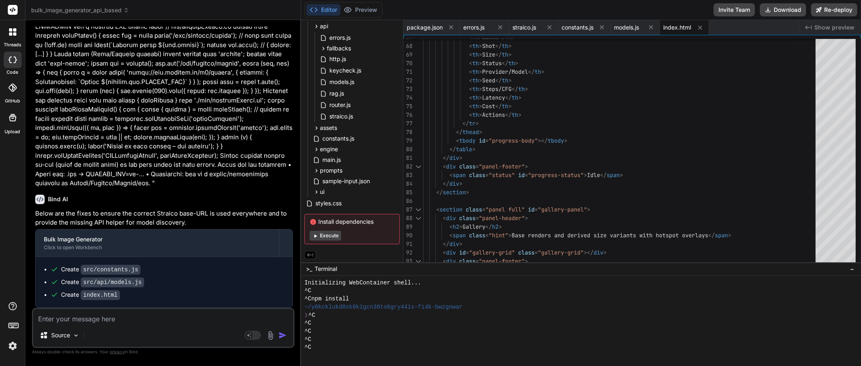
click at [329, 233] on button "Execute" at bounding box center [326, 236] width 32 height 10
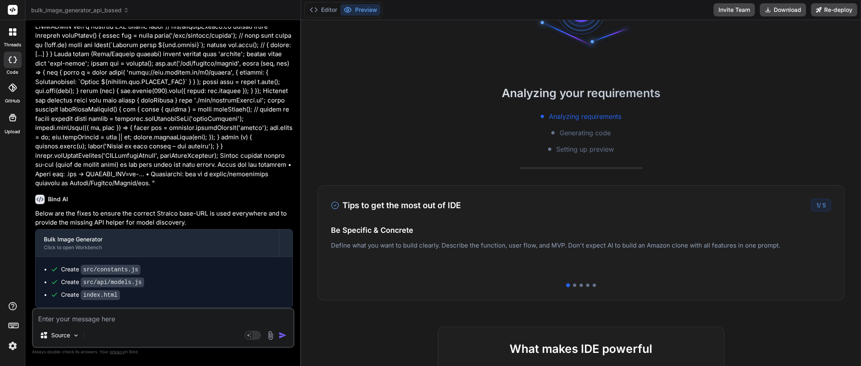
scroll to position [0, 0]
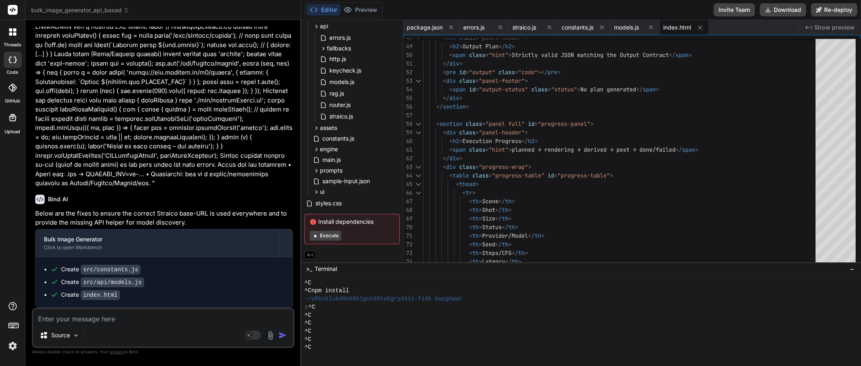
click at [11, 349] on img at bounding box center [13, 346] width 14 height 14
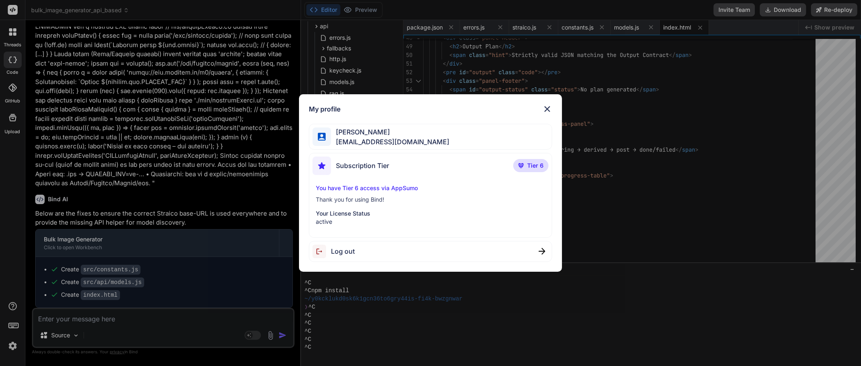
click at [358, 204] on div "You have Tier 6 access via AppSumo Thank you for using Bind! Your License Statu…" at bounding box center [431, 205] width 236 height 42
click at [393, 210] on p "Your License Status" at bounding box center [430, 213] width 229 height 8
click at [549, 109] on img at bounding box center [548, 109] width 10 height 10
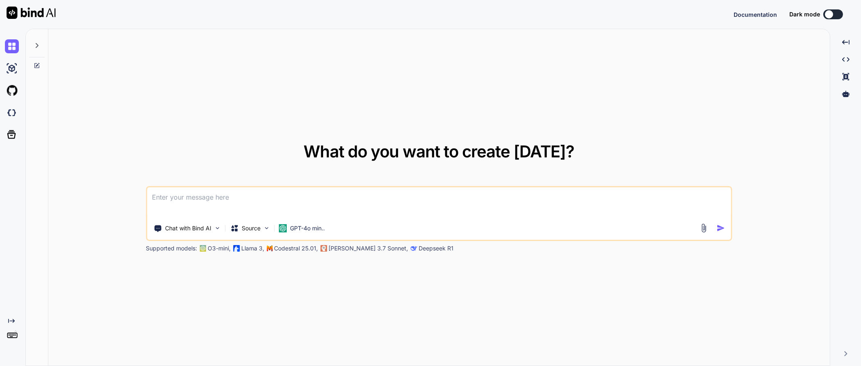
type textarea "x"
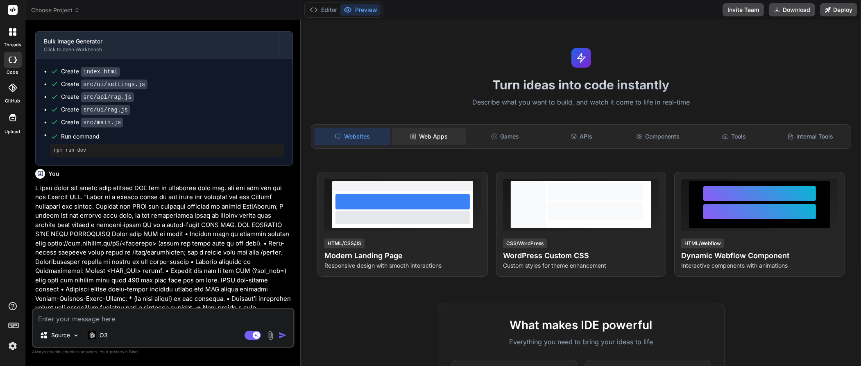
click at [426, 135] on div "Web Apps" at bounding box center [429, 136] width 75 height 17
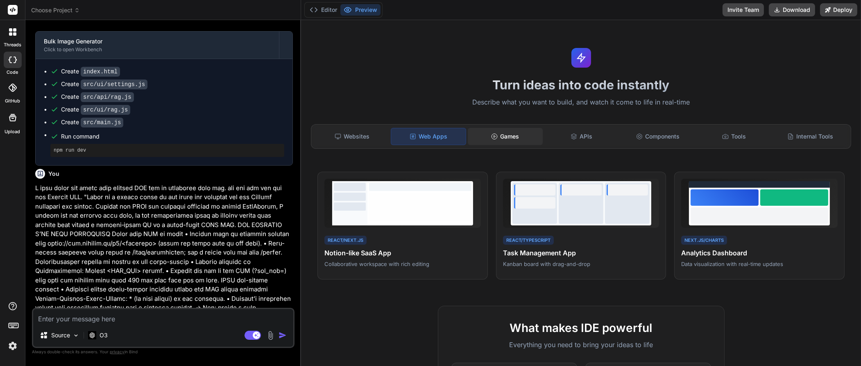
click at [521, 138] on div "Games" at bounding box center [505, 136] width 75 height 17
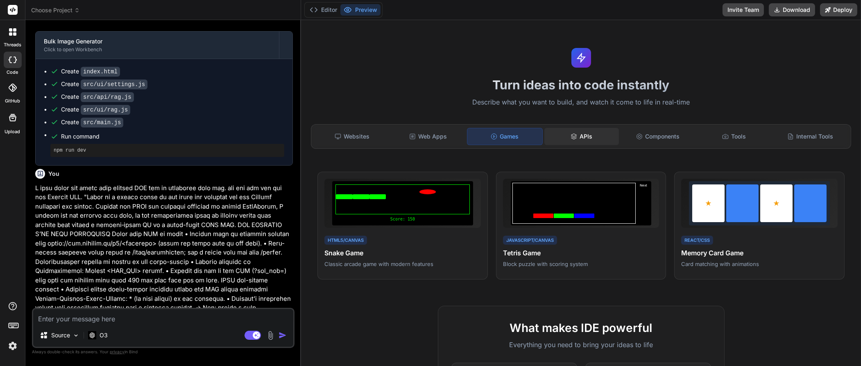
click at [604, 135] on div "APIs" at bounding box center [582, 136] width 75 height 17
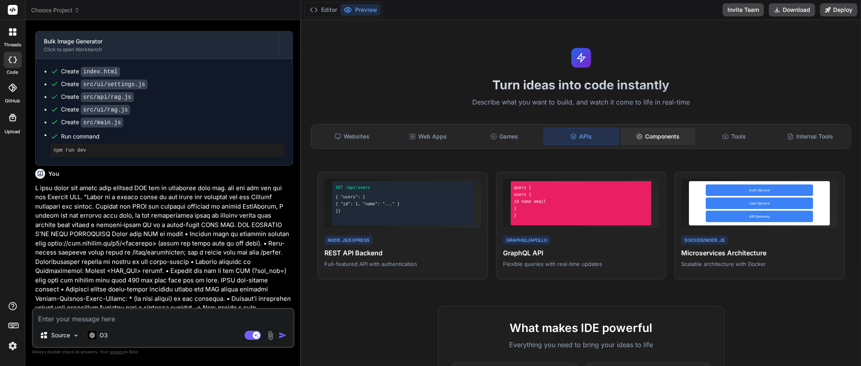
click at [647, 138] on div "Components" at bounding box center [658, 136] width 75 height 17
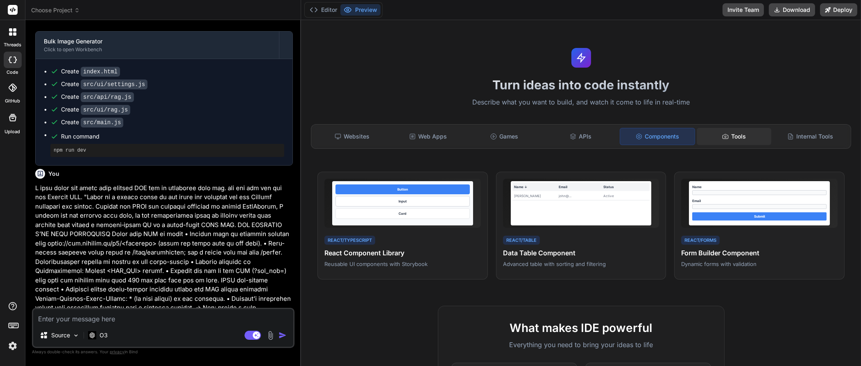
click at [732, 133] on div "Tools" at bounding box center [734, 136] width 75 height 17
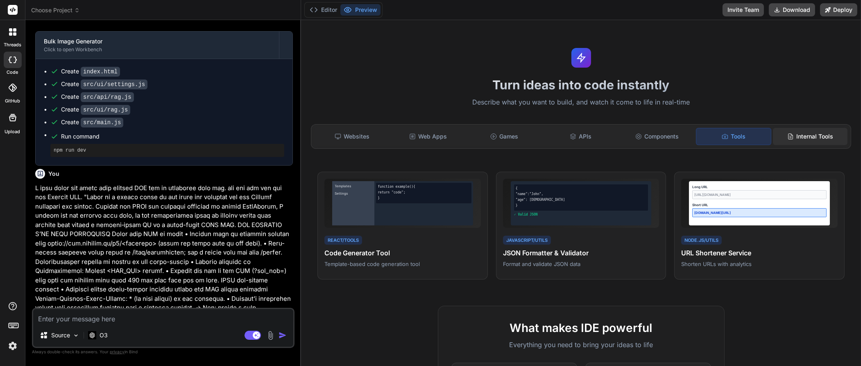
click at [782, 132] on div "Internal Tools" at bounding box center [810, 136] width 75 height 17
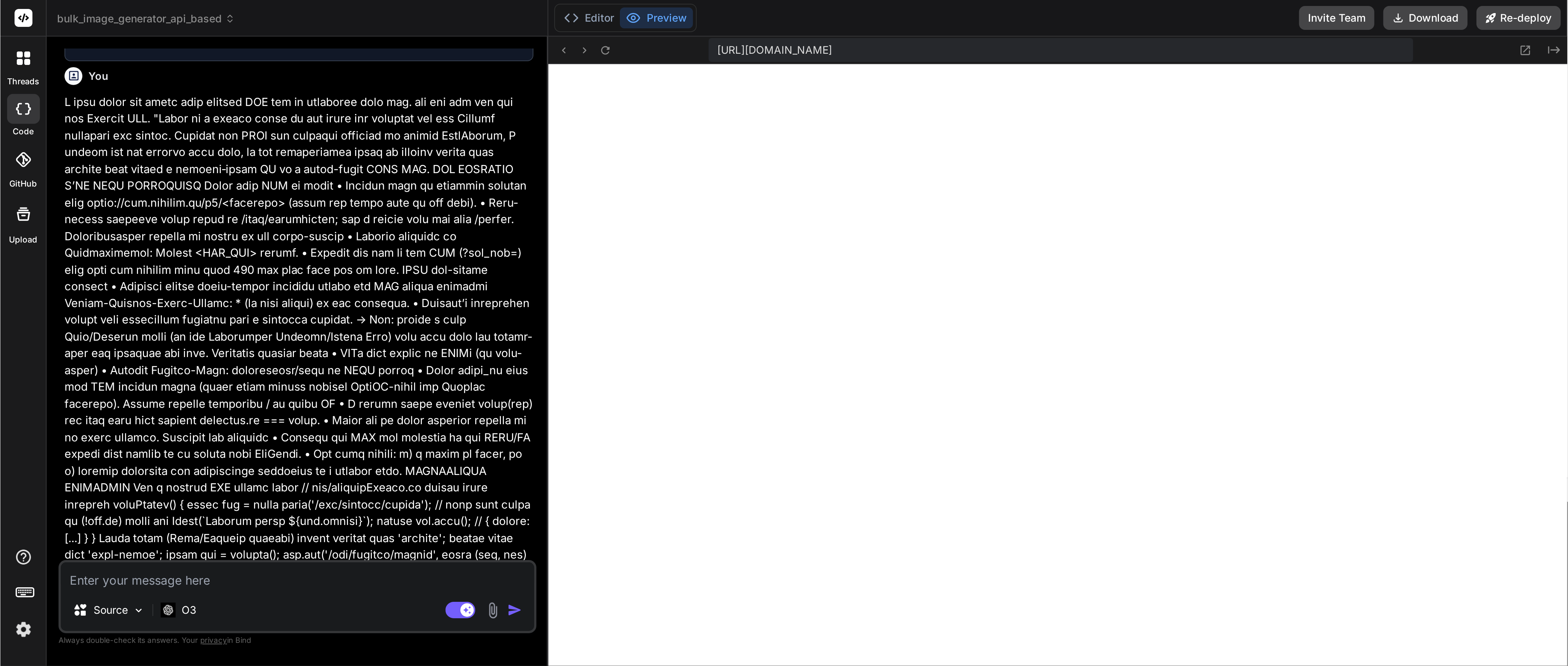
scroll to position [440, 0]
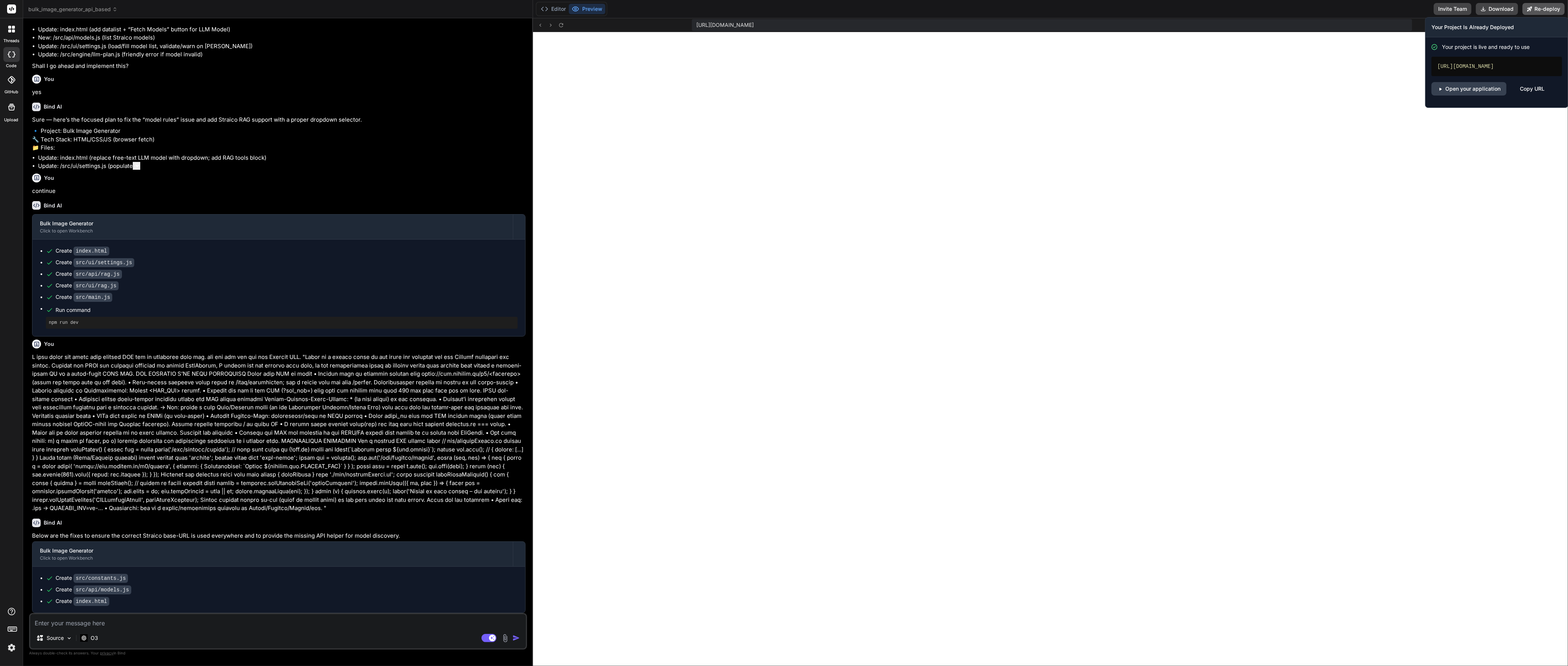
click at [784, 10] on button "Re-deploy" at bounding box center [1543, 8] width 42 height 12
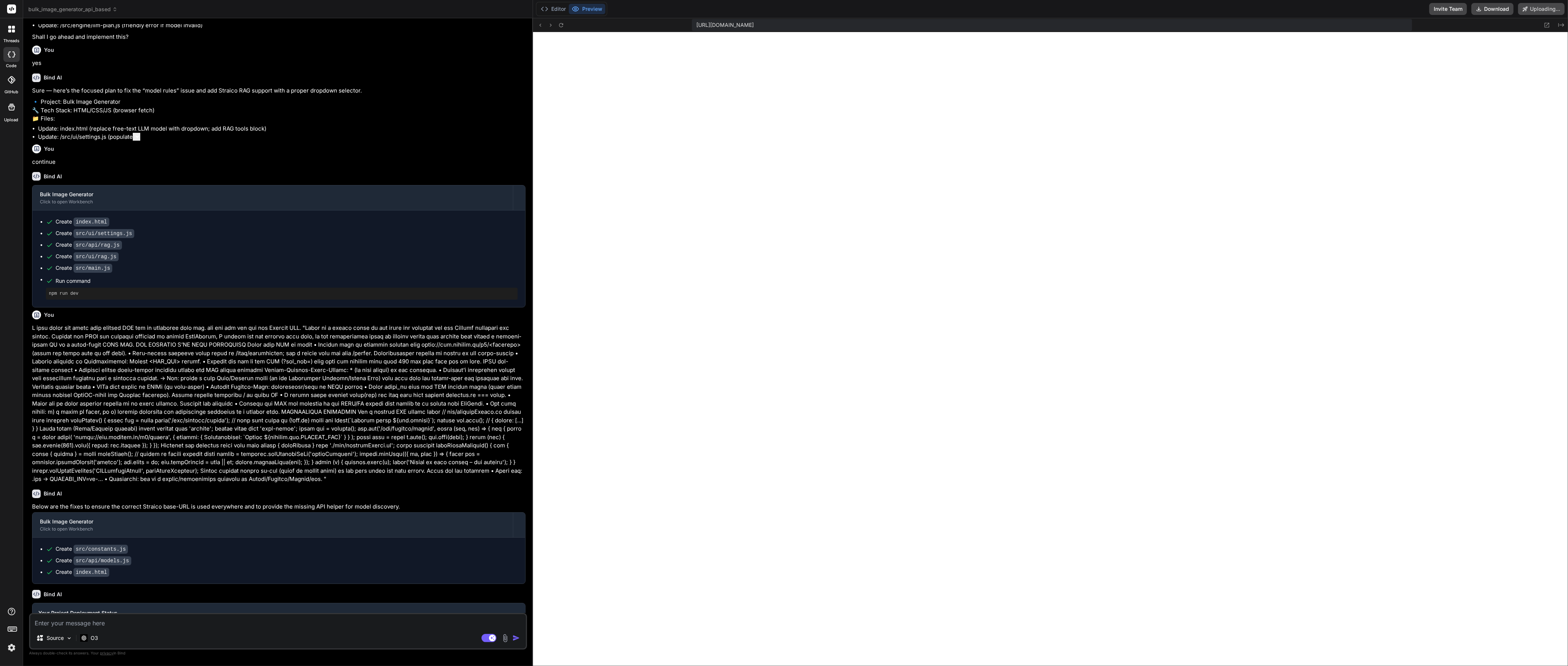
scroll to position [353, 0]
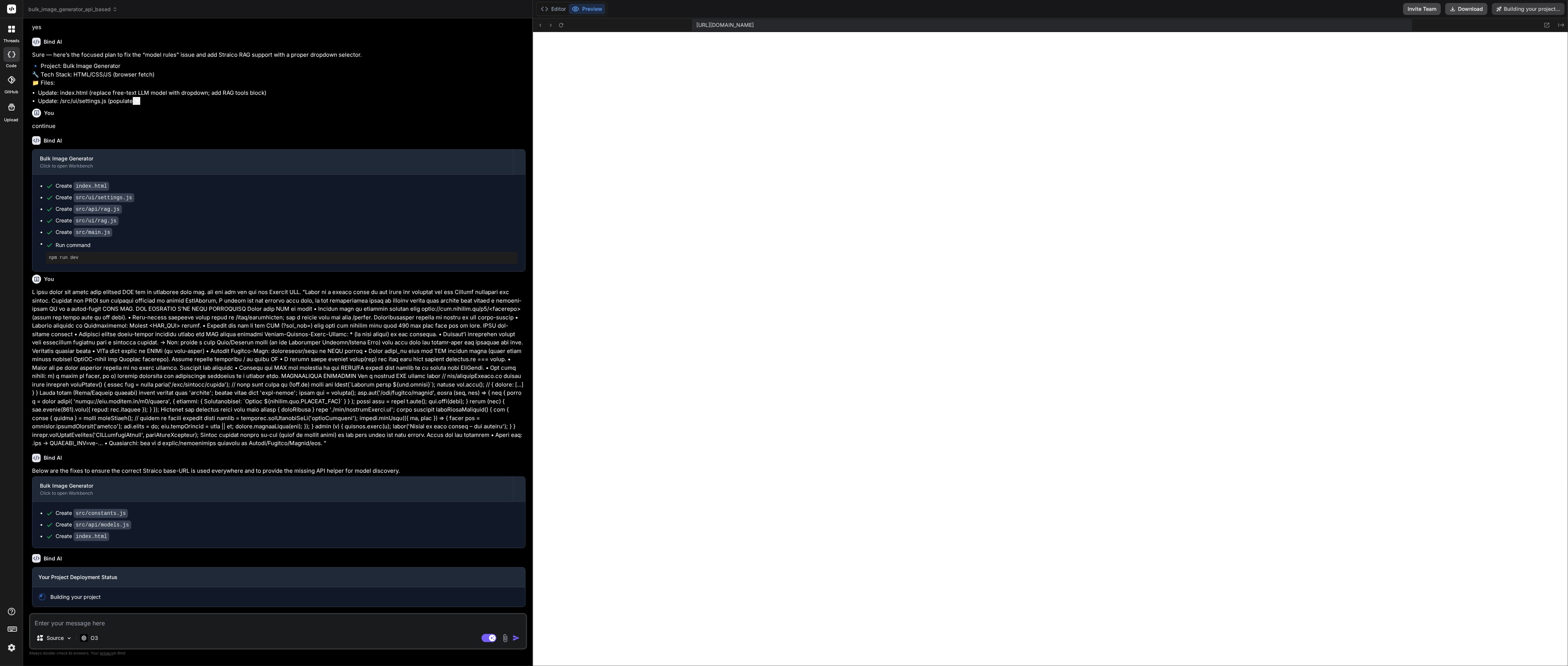
type textarea "x"
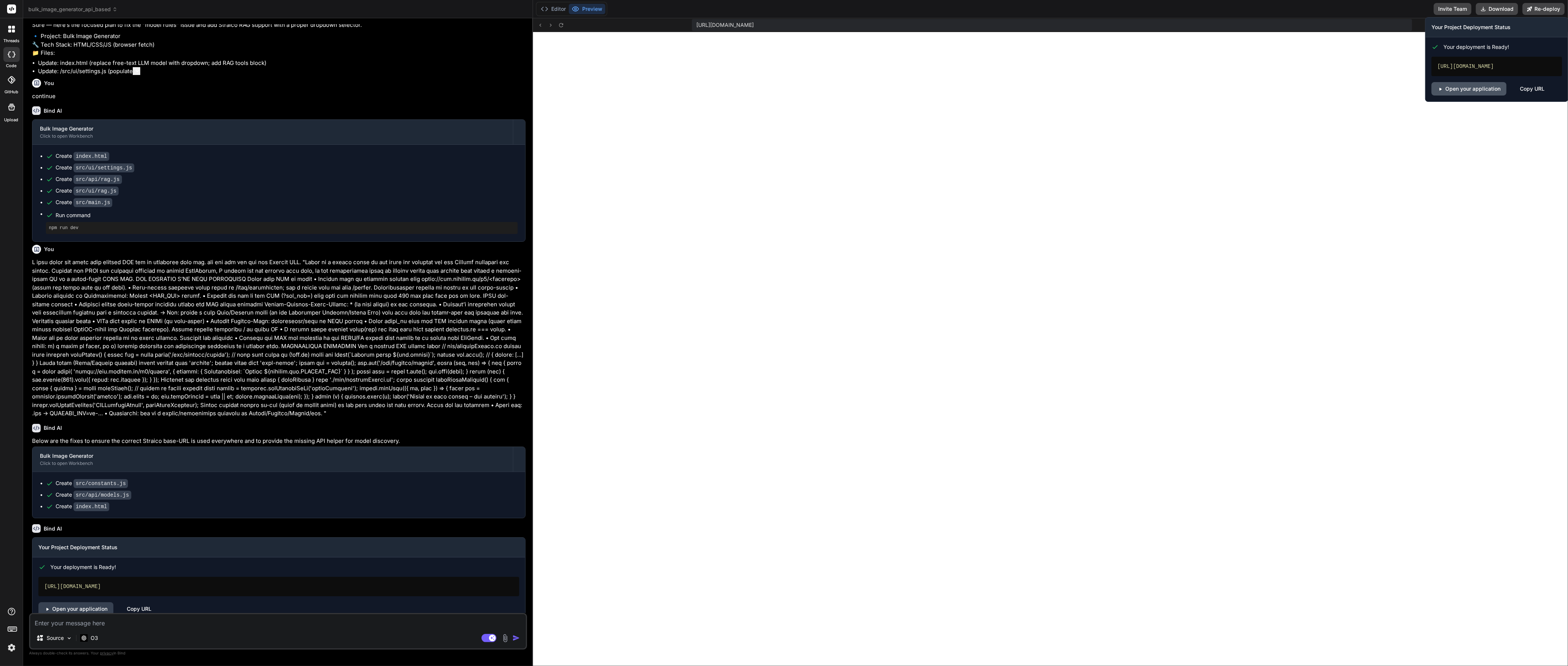
click at [784, 96] on link "Open your application" at bounding box center [1469, 88] width 75 height 14
click at [784, 95] on div "Copy URL" at bounding box center [1532, 88] width 25 height 14
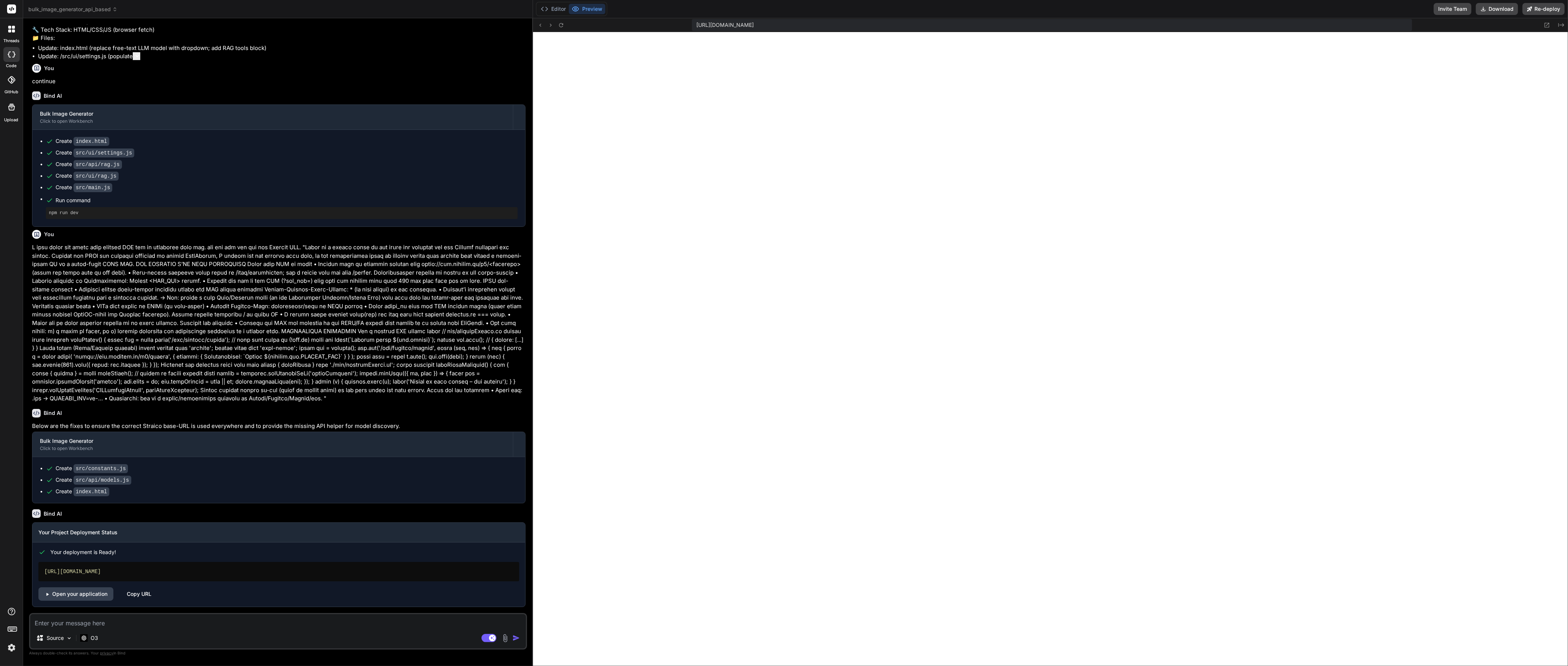
scroll to position [0, 0]
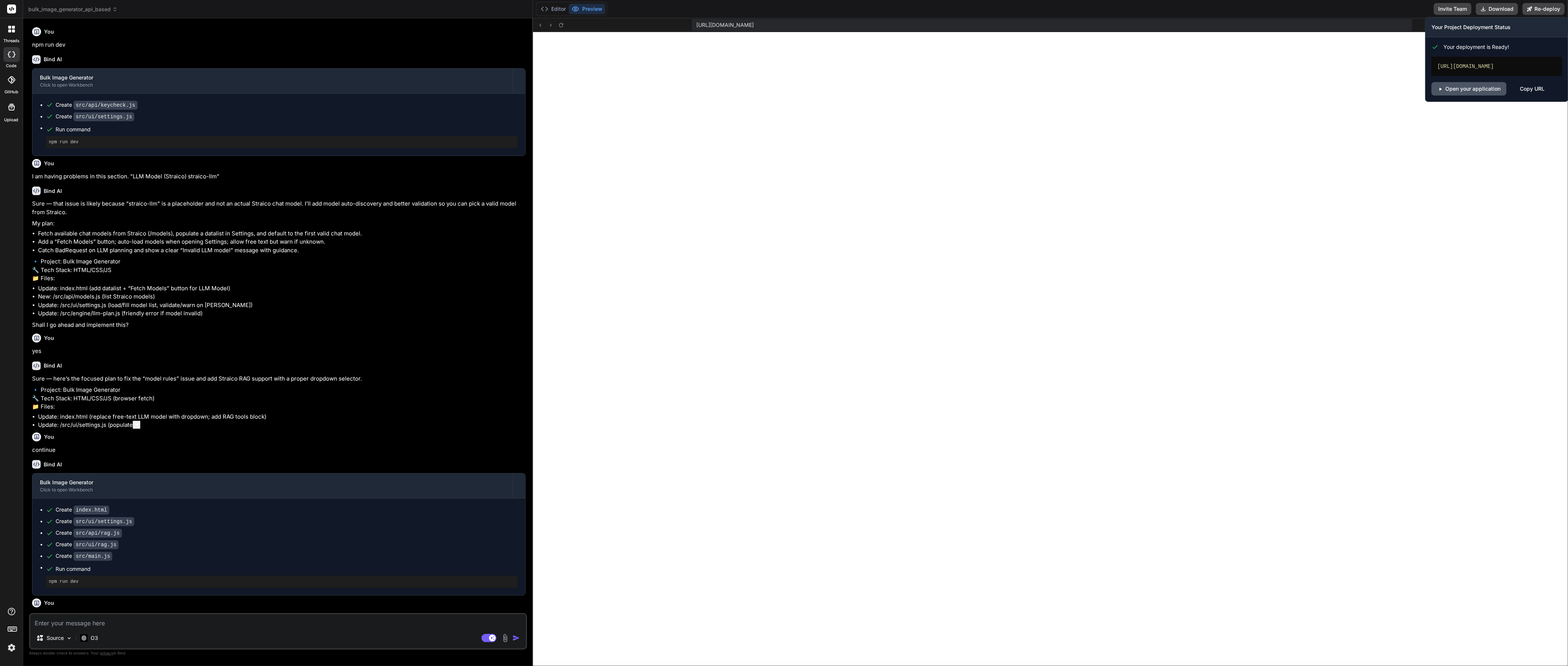
click at [784, 96] on link "Open your application" at bounding box center [1469, 88] width 75 height 14
